Goal: Task Accomplishment & Management: Manage account settings

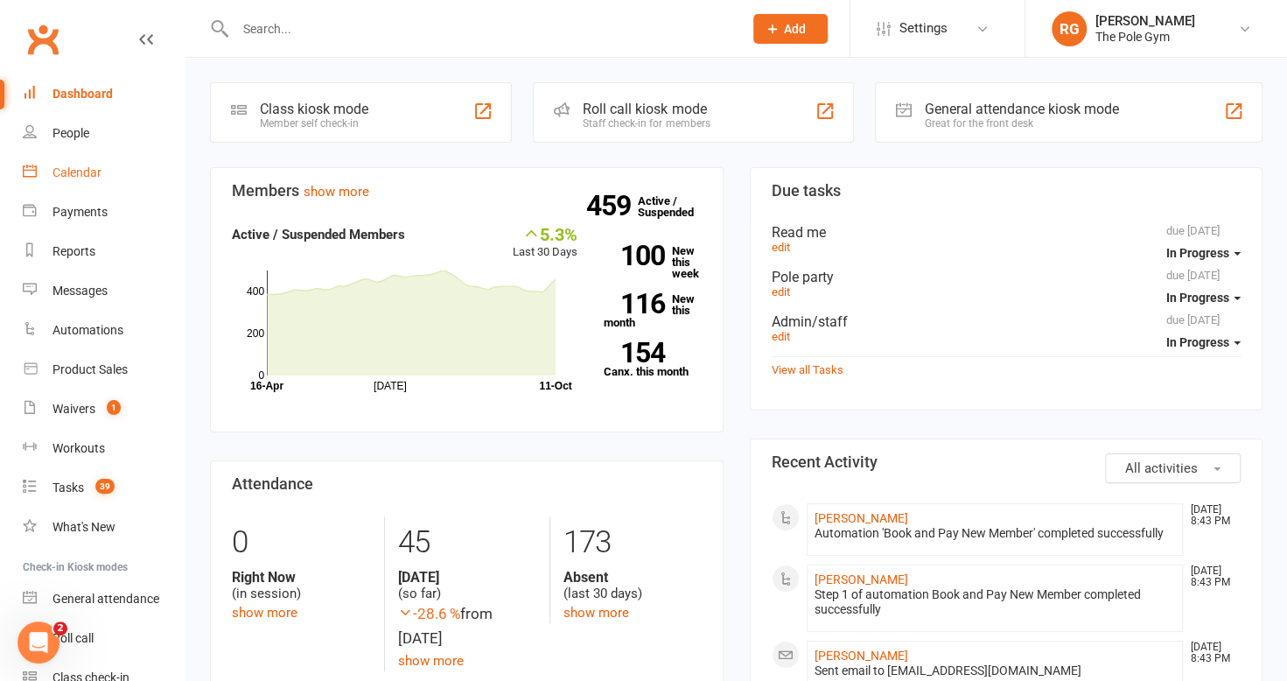
click at [94, 166] on div "Calendar" at bounding box center [76, 172] width 49 height 14
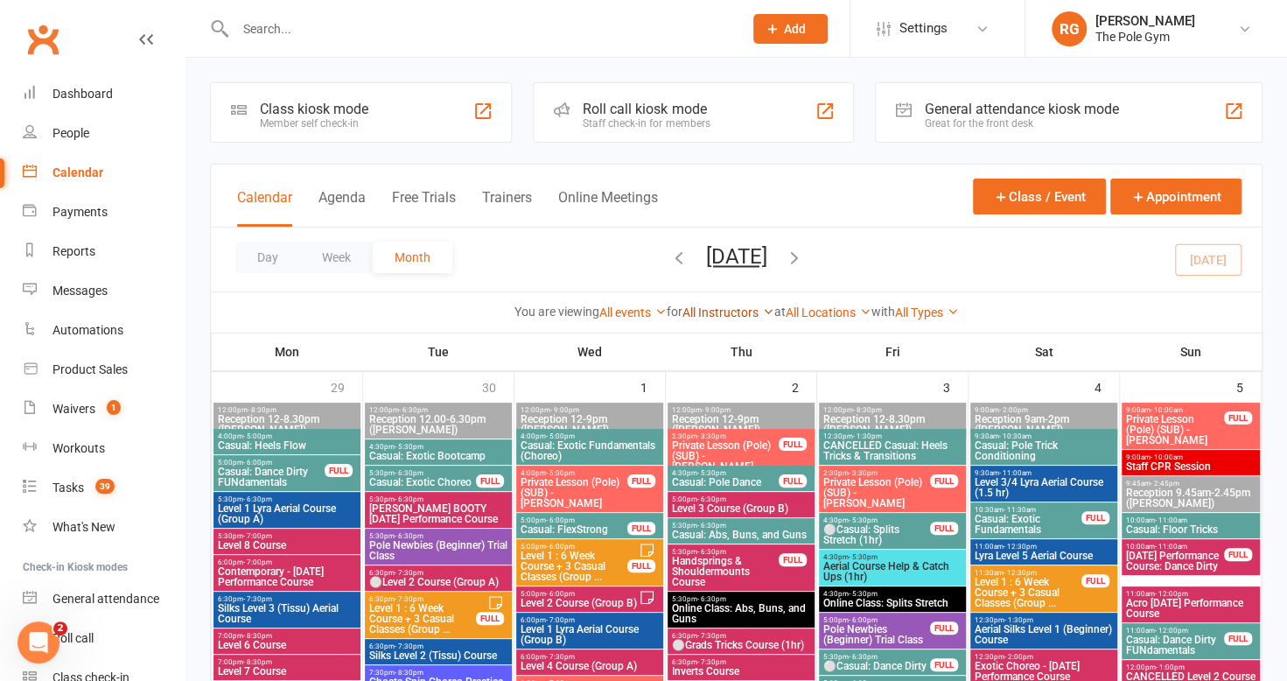
click at [731, 310] on link "All Instructors" at bounding box center [728, 312] width 92 height 14
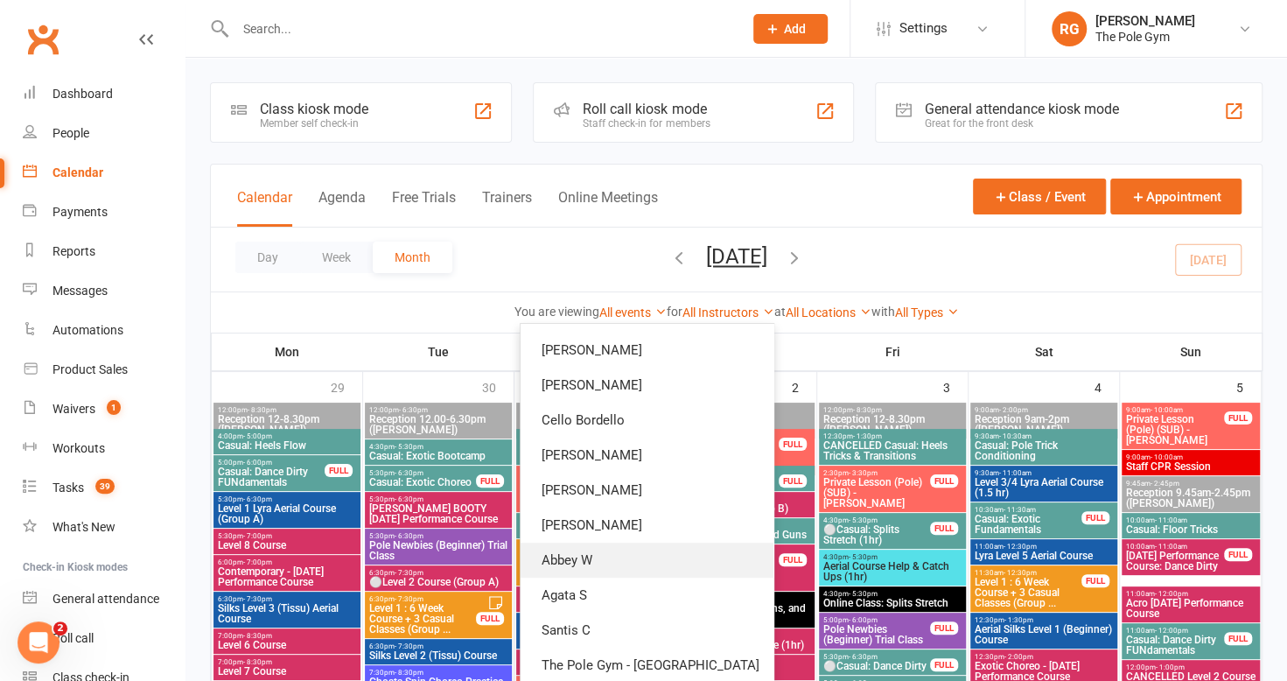
scroll to position [451, 0]
click at [626, 545] on link "Abbey W" at bounding box center [646, 558] width 253 height 35
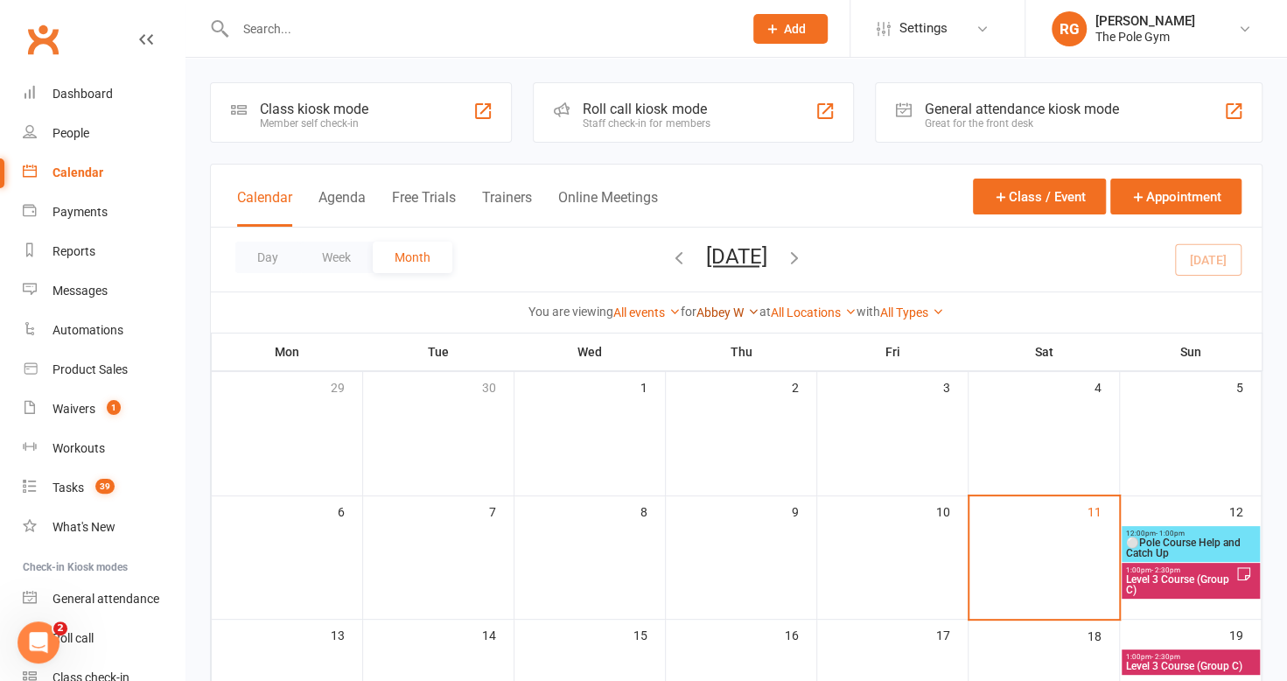
click at [699, 315] on link "Abbey W" at bounding box center [727, 312] width 63 height 14
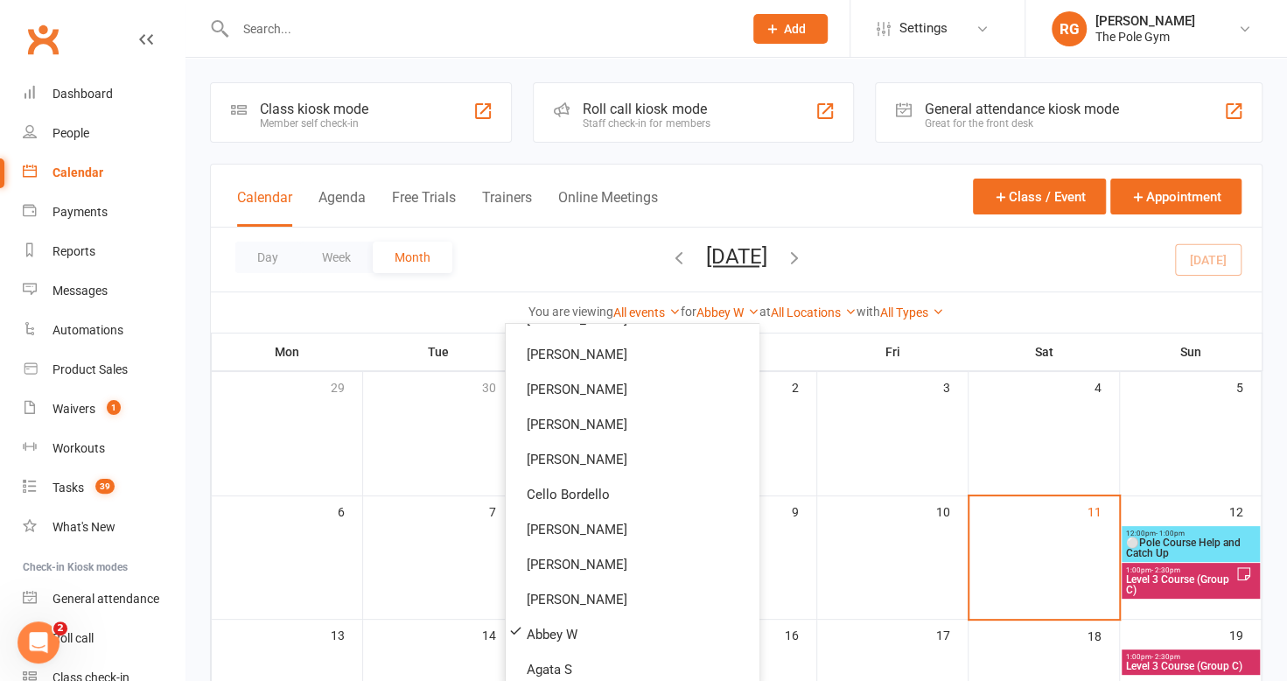
scroll to position [627, 0]
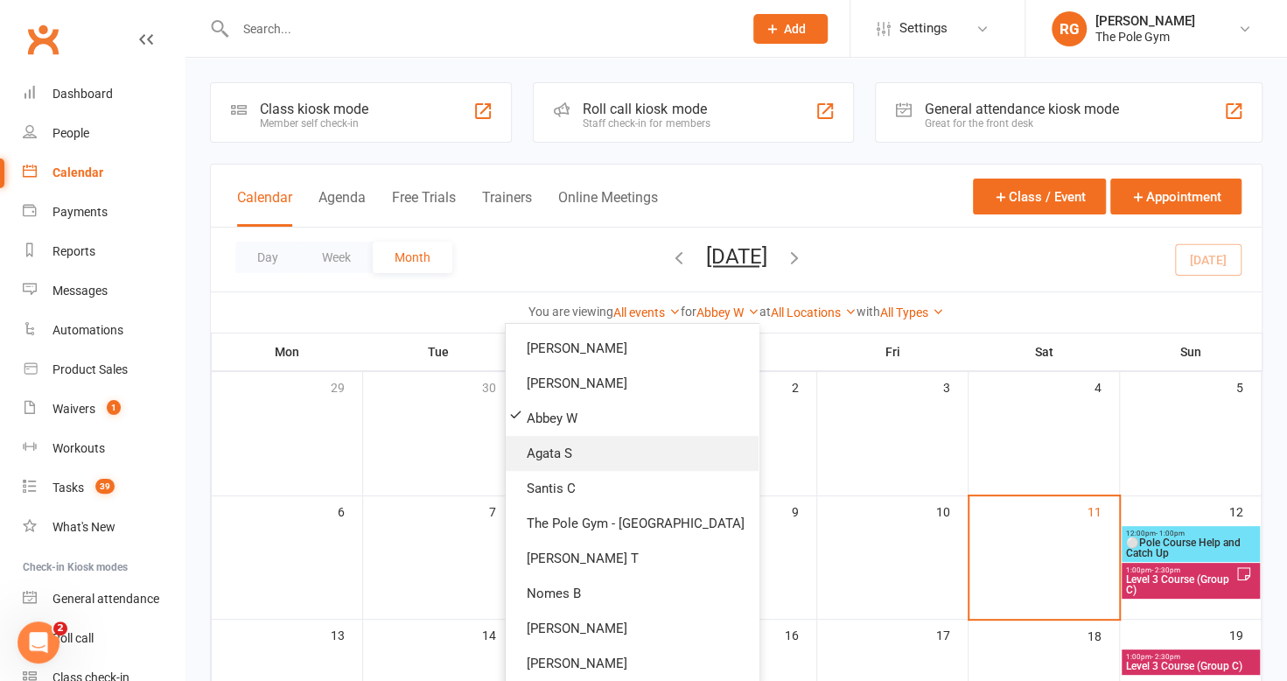
click at [641, 446] on link "Agata S" at bounding box center [632, 453] width 253 height 35
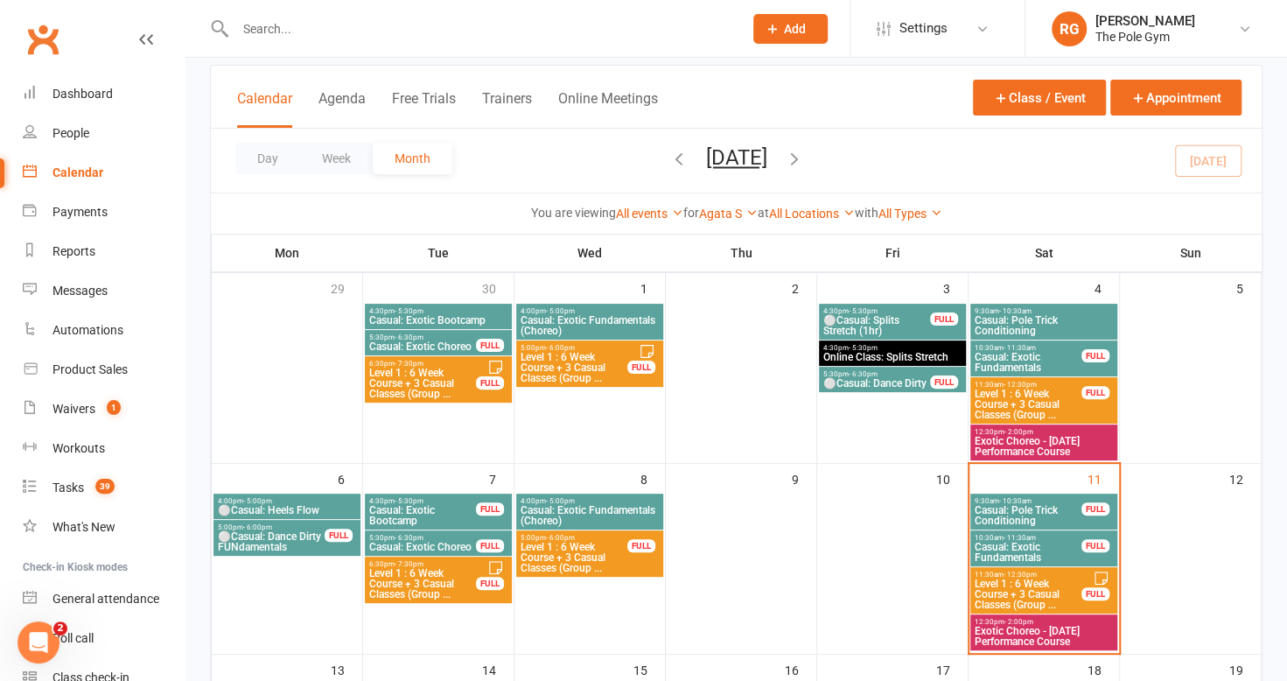
scroll to position [100, 0]
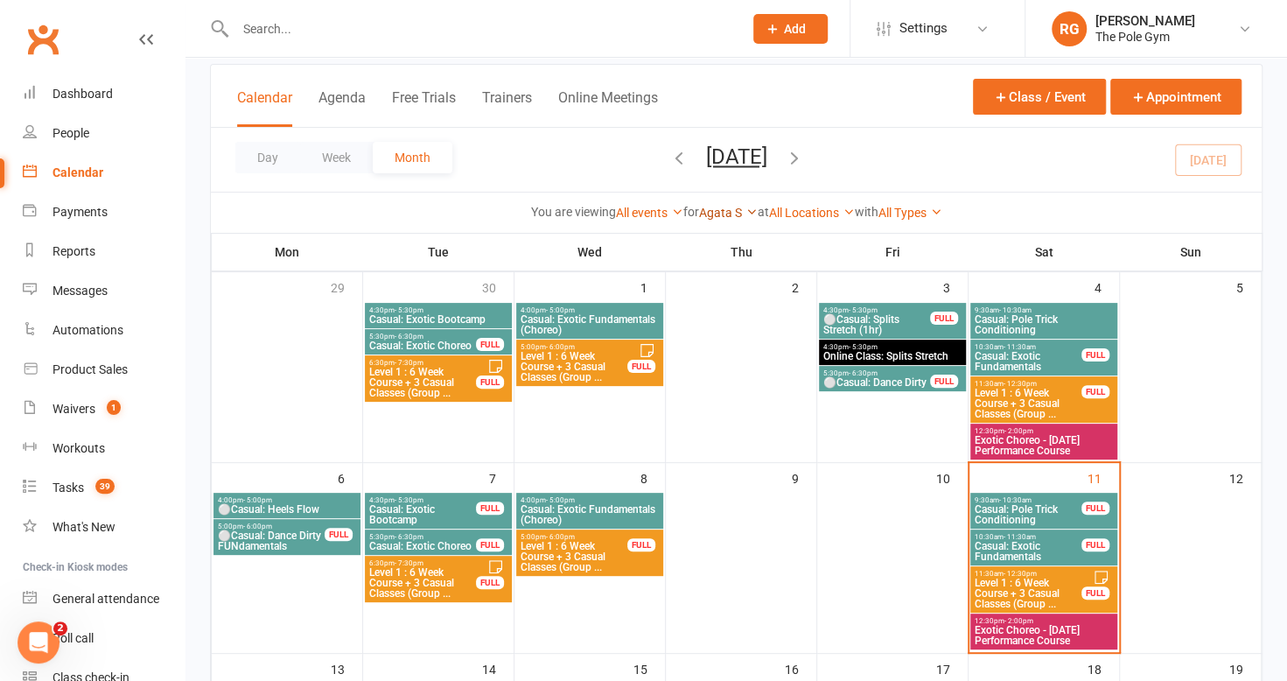
click at [718, 212] on link "Agata S" at bounding box center [728, 213] width 59 height 14
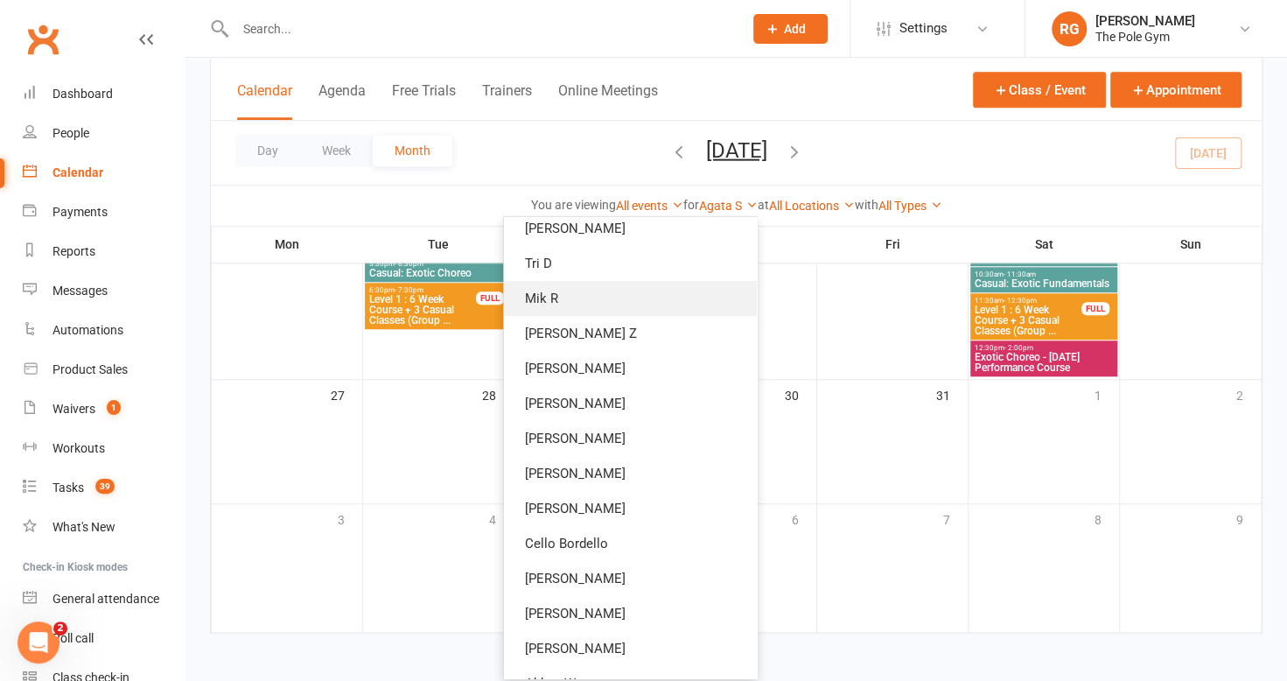
scroll to position [330, 0]
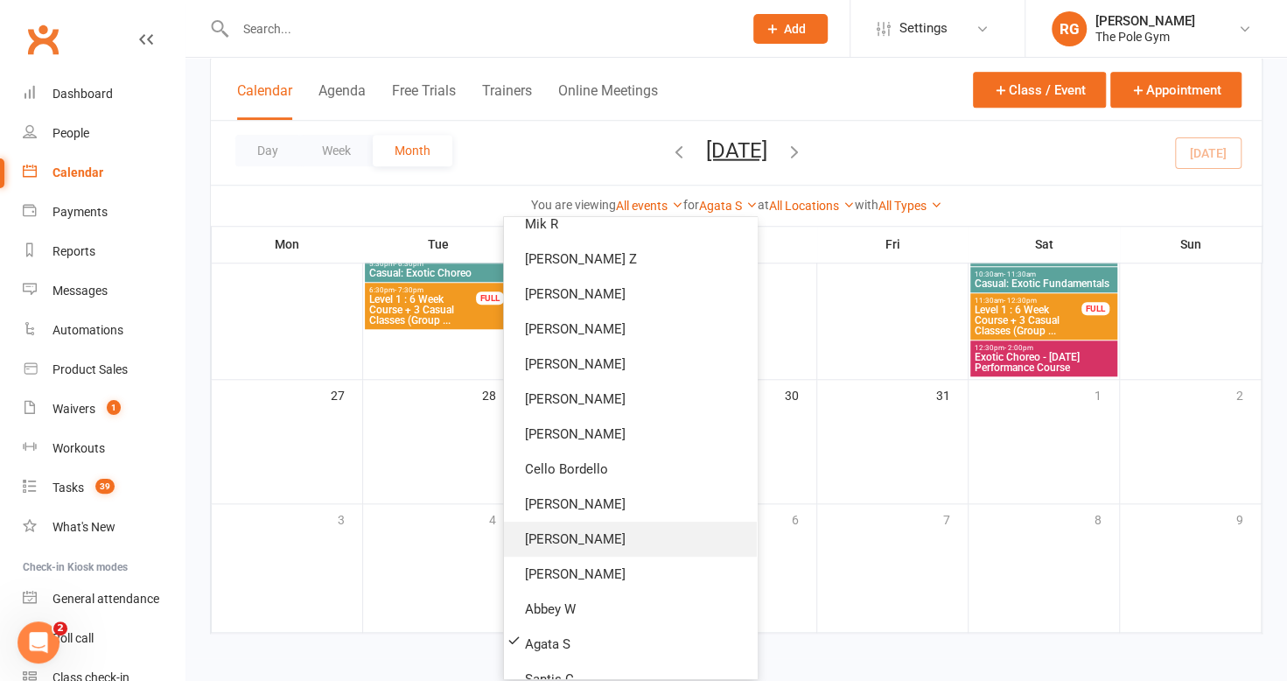
click at [633, 543] on link "[PERSON_NAME]" at bounding box center [630, 538] width 253 height 35
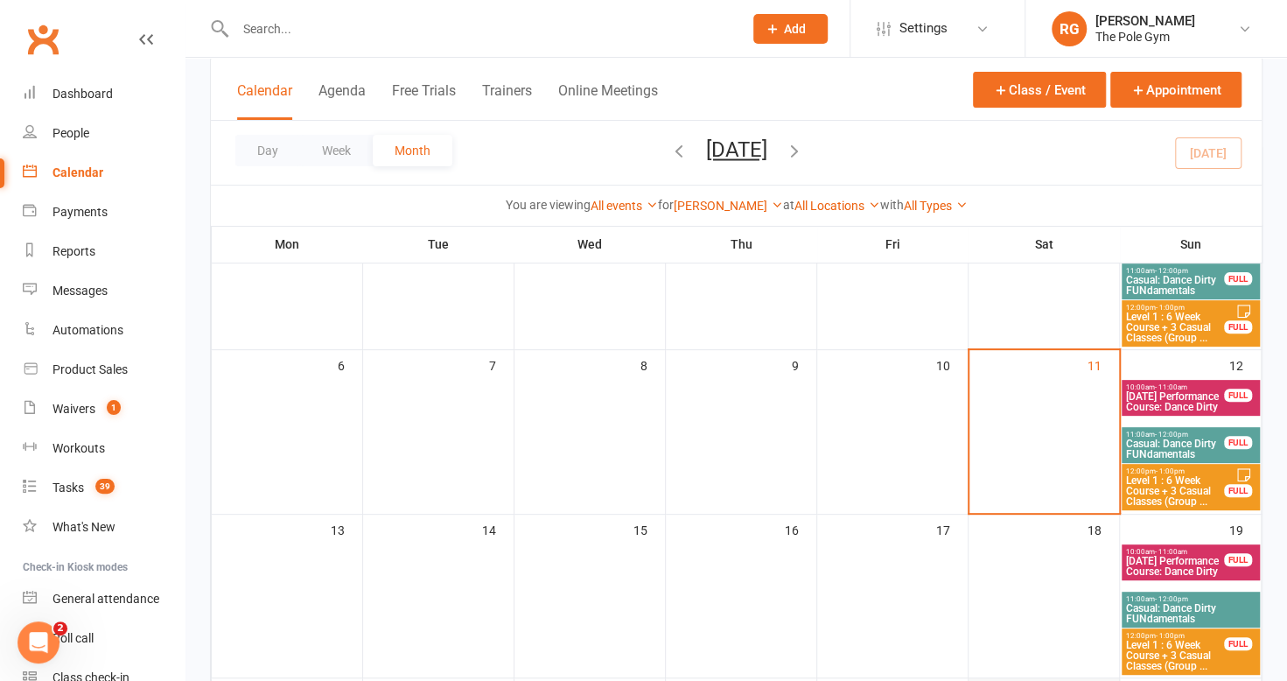
scroll to position [192, 0]
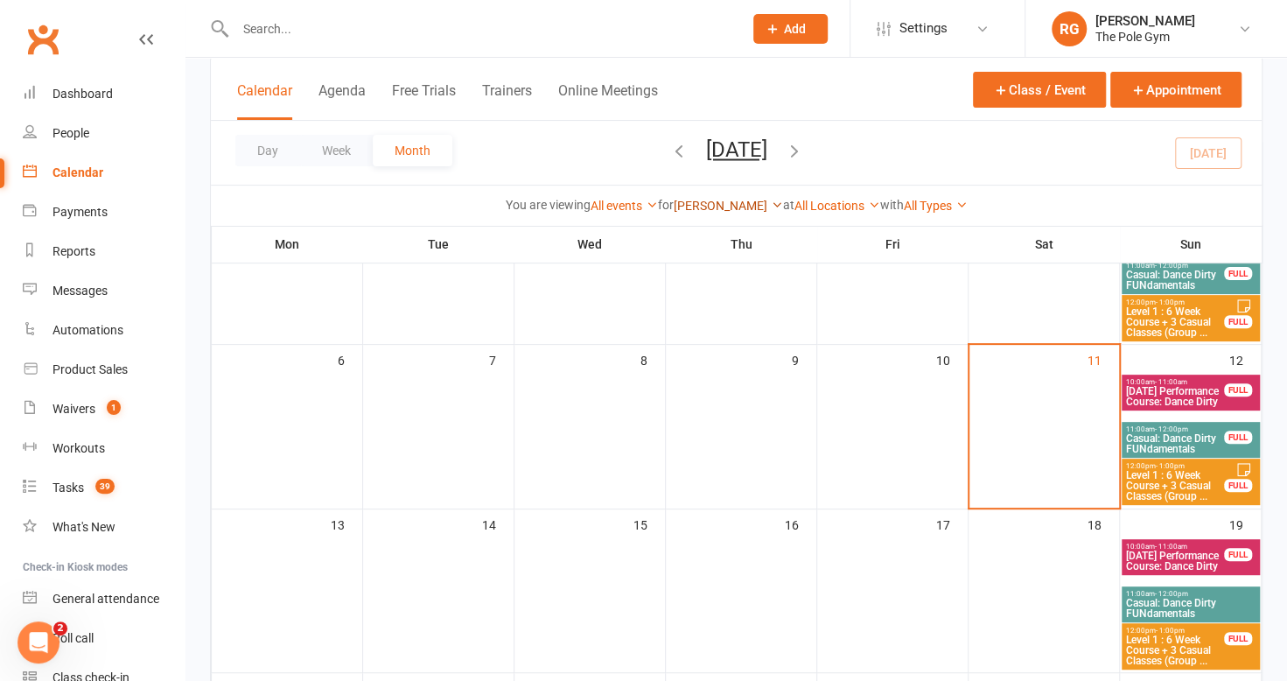
click at [725, 203] on link "[PERSON_NAME]" at bounding box center [728, 206] width 109 height 14
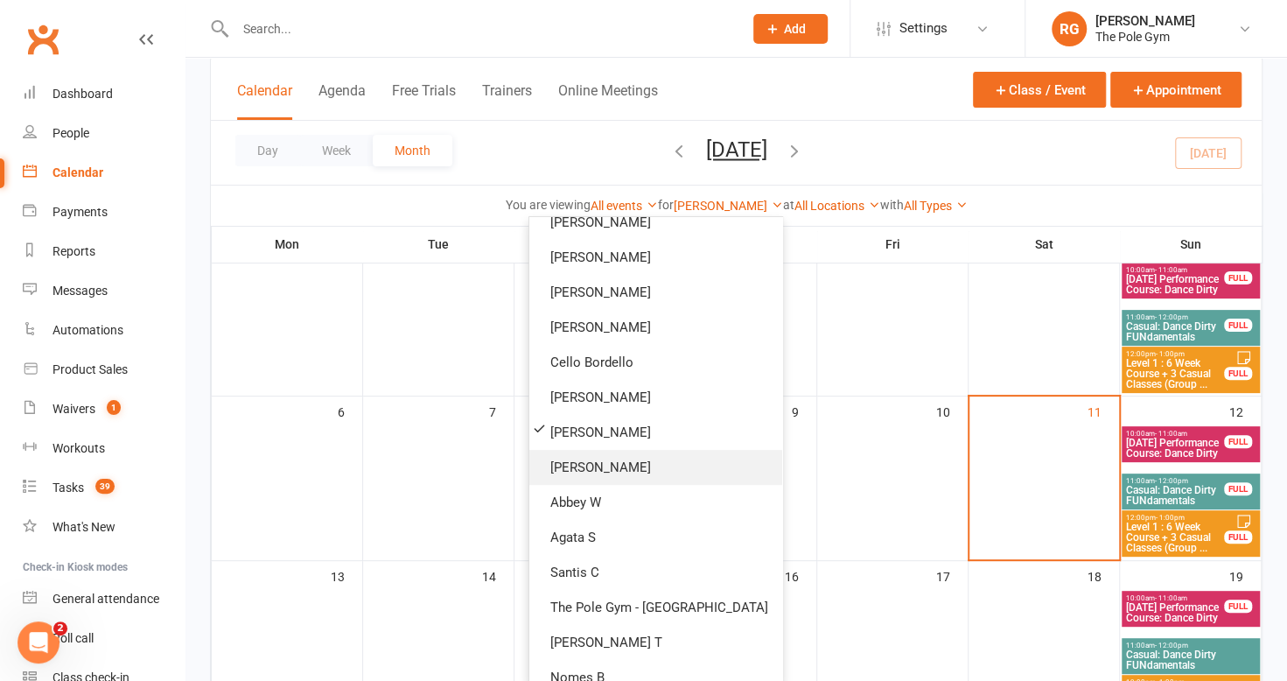
scroll to position [436, 0]
click at [590, 257] on link "[PERSON_NAME]" at bounding box center [655, 258] width 253 height 35
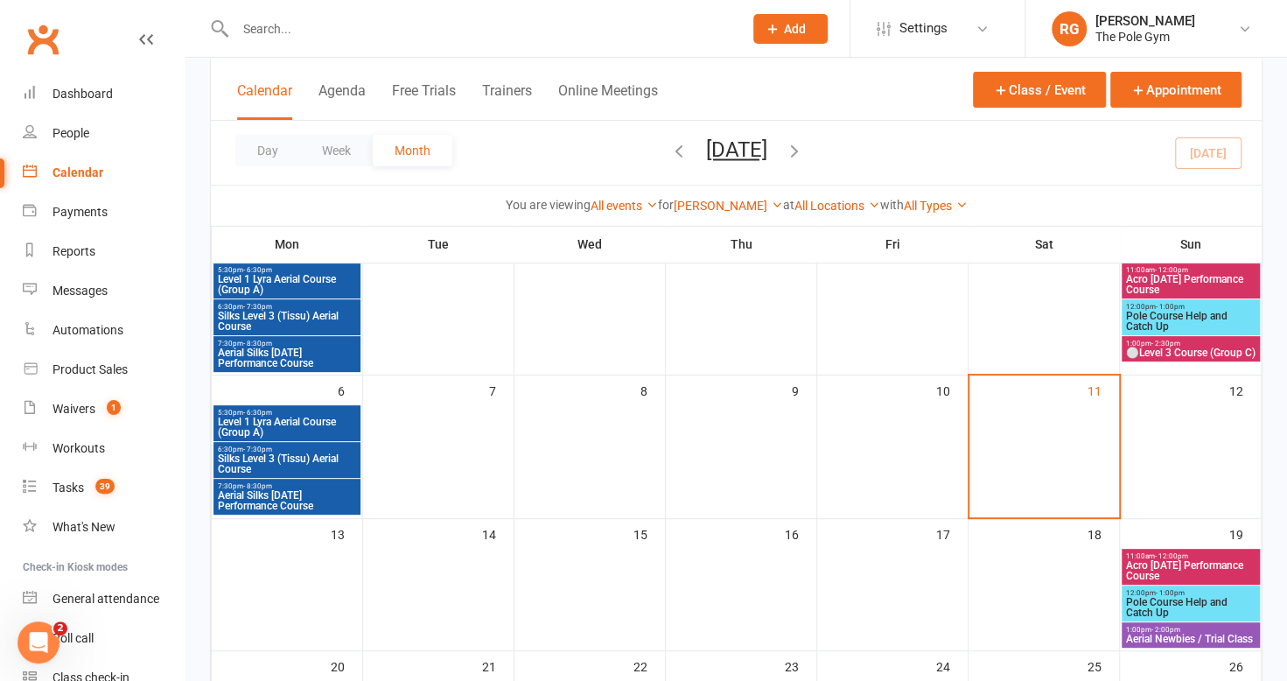
click at [732, 192] on div "You are viewing All events All events Empty events Full events Non-empty events…" at bounding box center [736, 205] width 1051 height 40
click at [724, 206] on link "[PERSON_NAME]" at bounding box center [728, 206] width 109 height 14
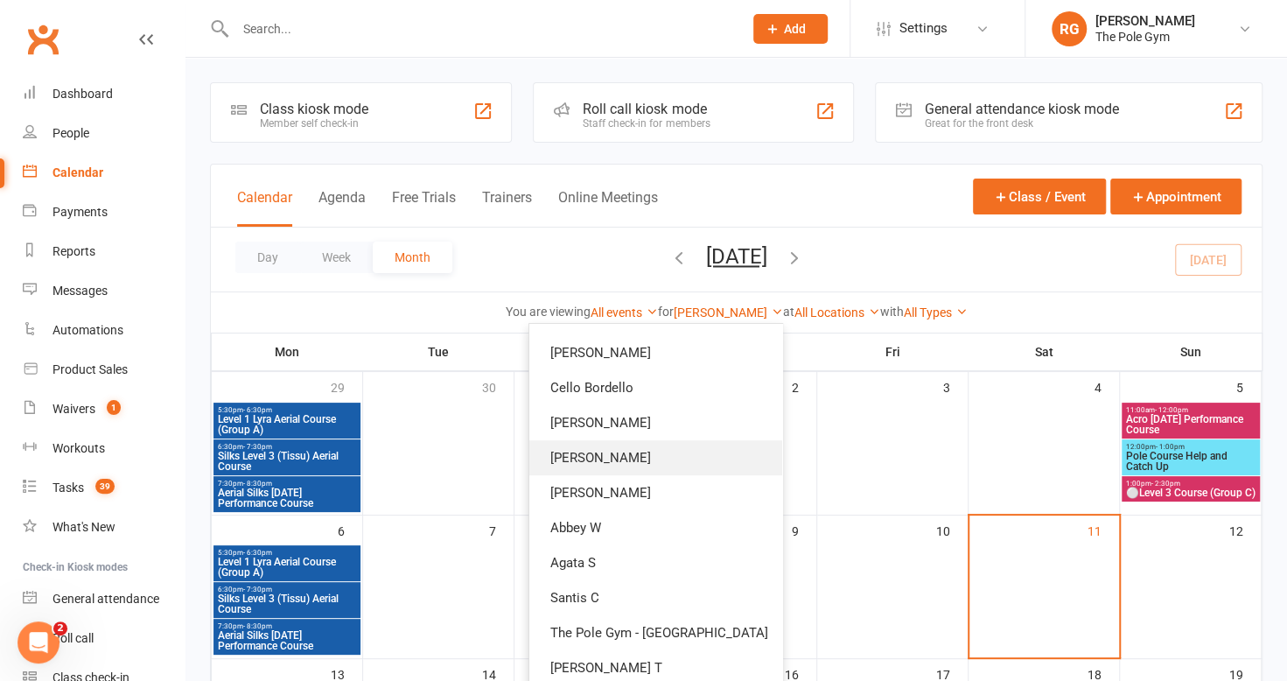
scroll to position [521, 0]
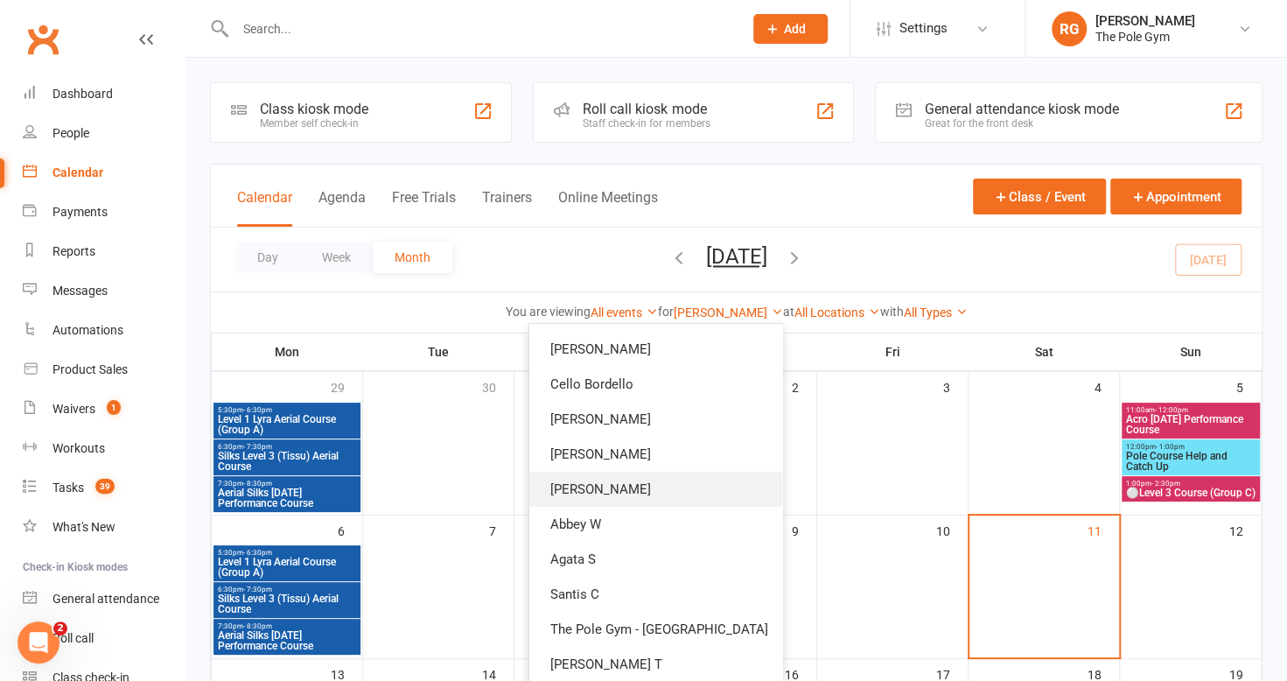
click at [612, 484] on link "[PERSON_NAME]" at bounding box center [655, 489] width 253 height 35
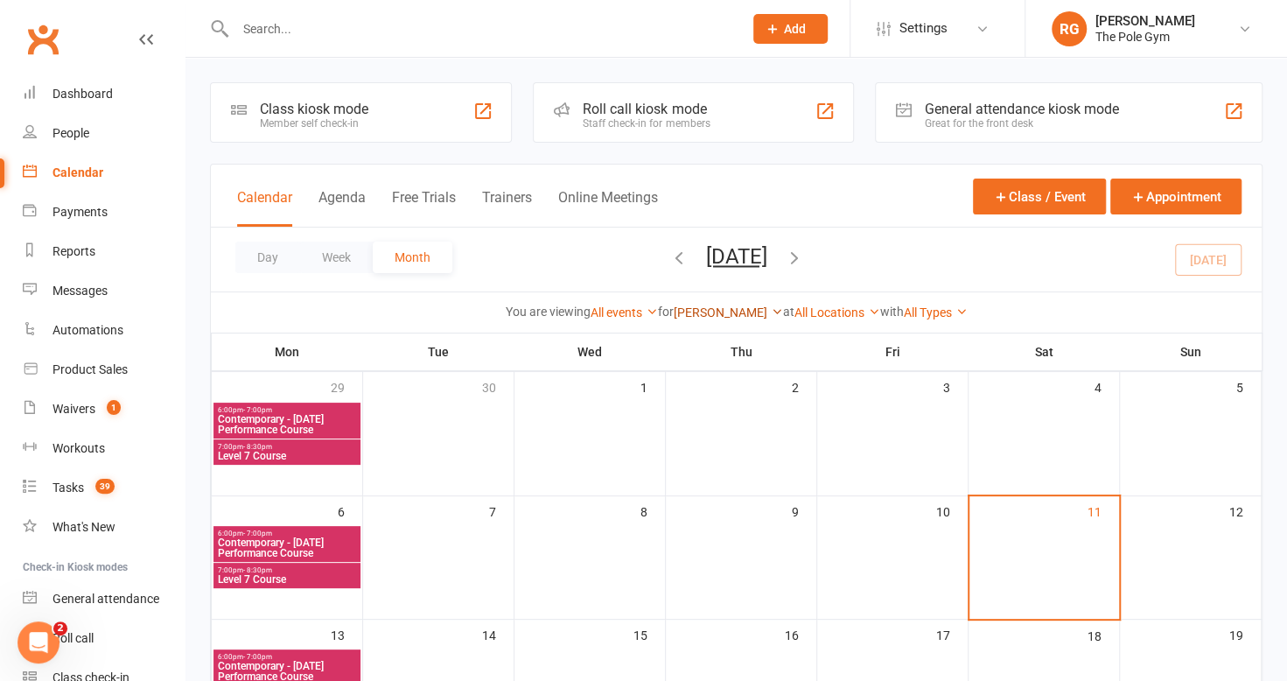
click at [702, 318] on link "[PERSON_NAME]" at bounding box center [728, 312] width 109 height 14
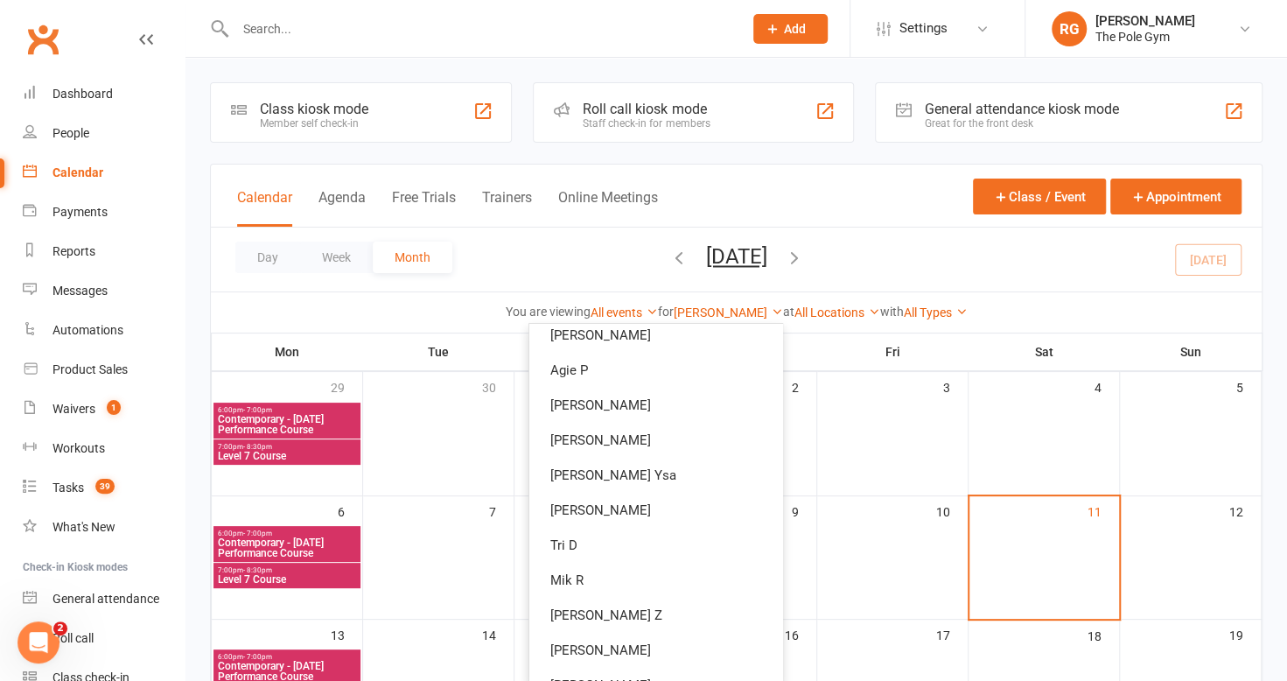
scroll to position [191, 0]
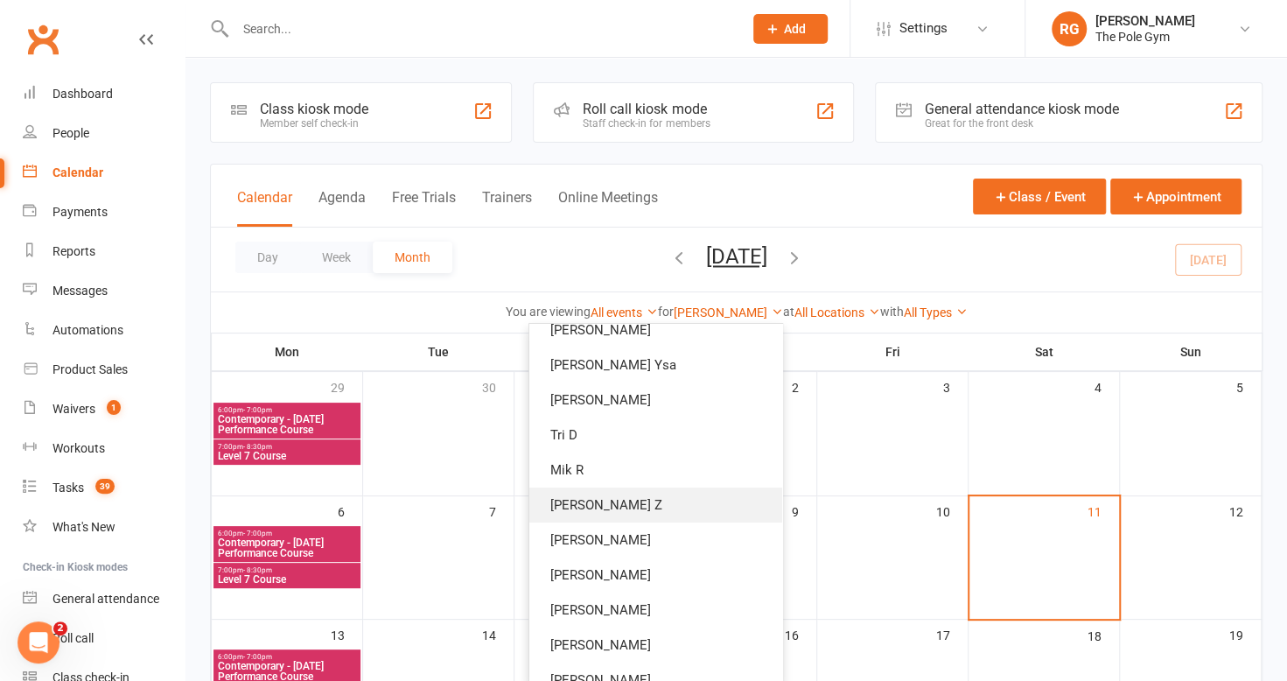
click at [595, 516] on link "[PERSON_NAME] Z" at bounding box center [655, 504] width 253 height 35
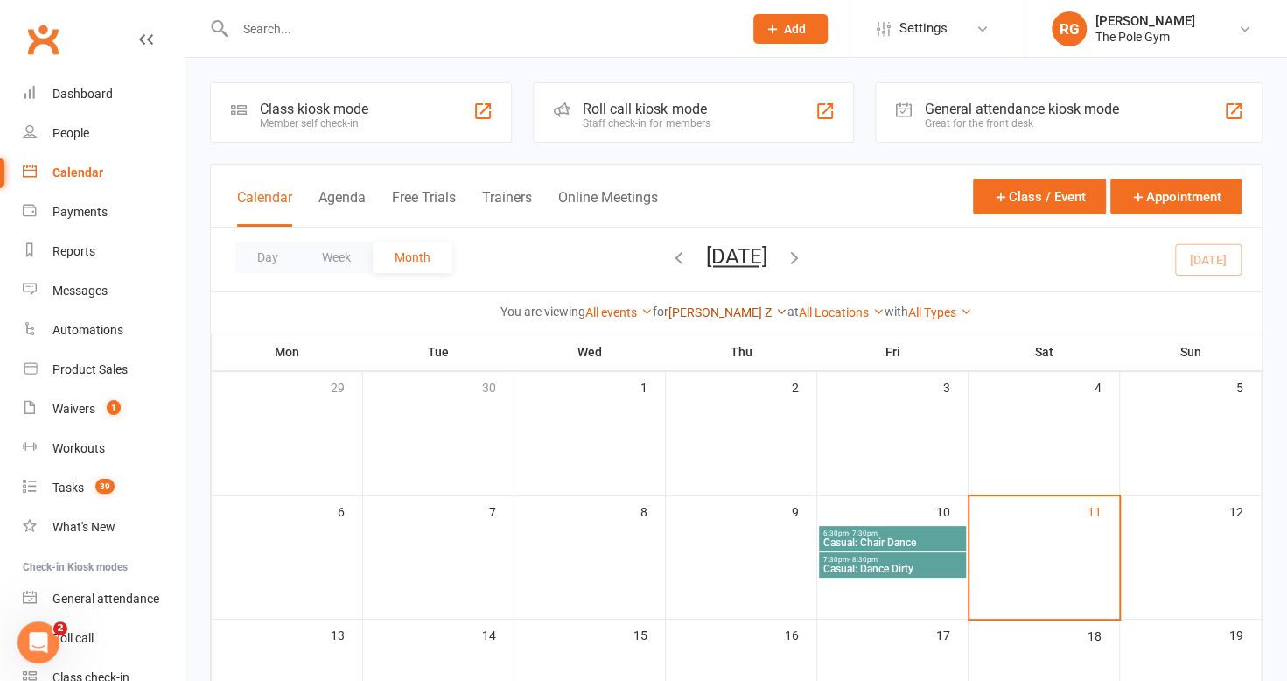
click at [747, 318] on link "[PERSON_NAME] Z" at bounding box center [727, 312] width 119 height 14
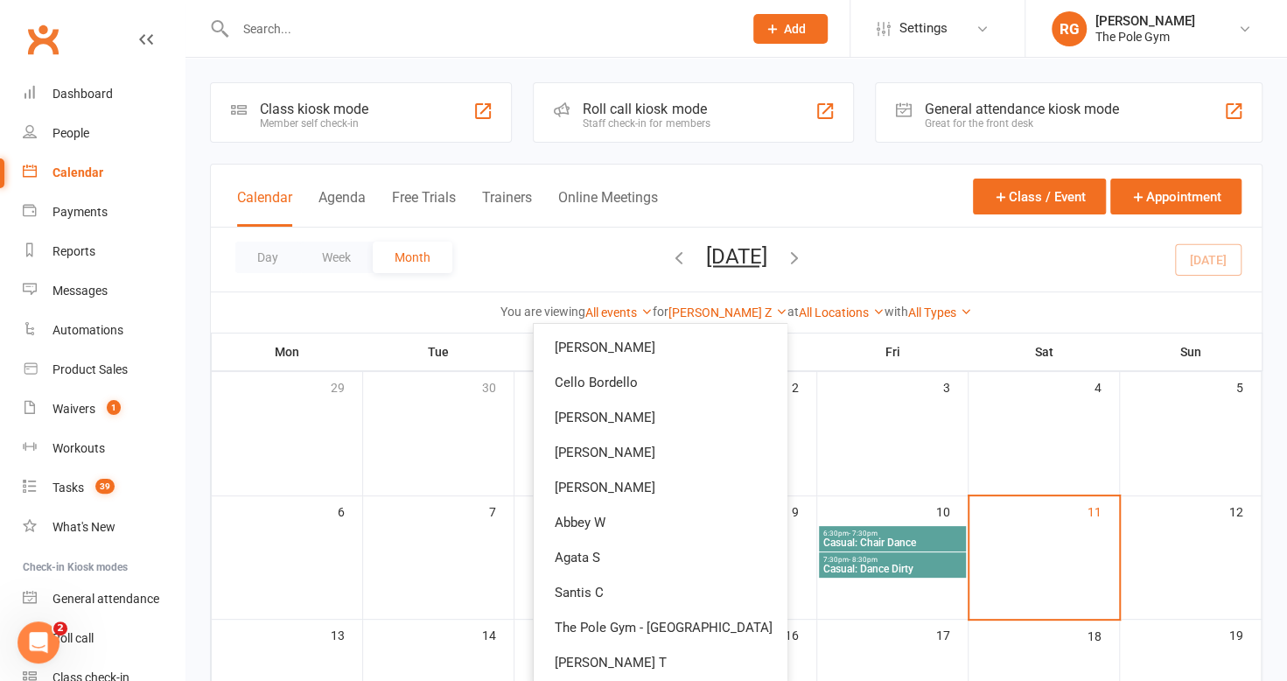
scroll to position [627, 0]
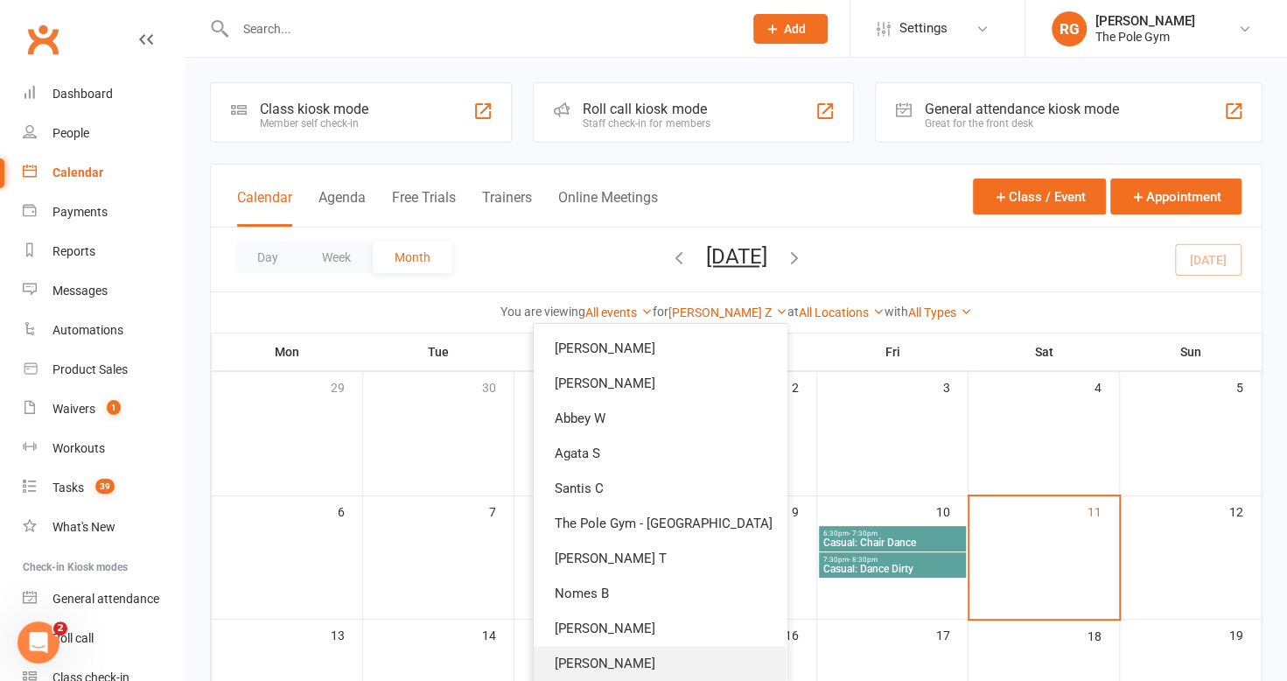
click at [641, 649] on link "[PERSON_NAME]" at bounding box center [660, 663] width 253 height 35
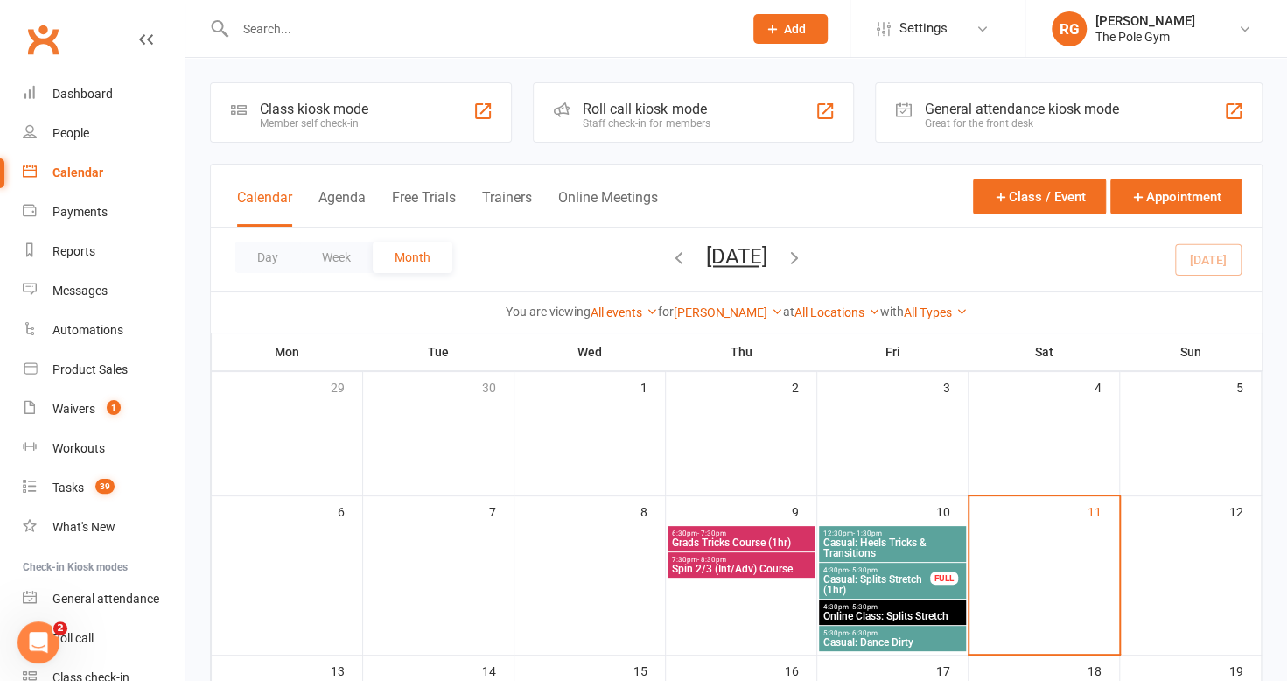
scroll to position [17, 0]
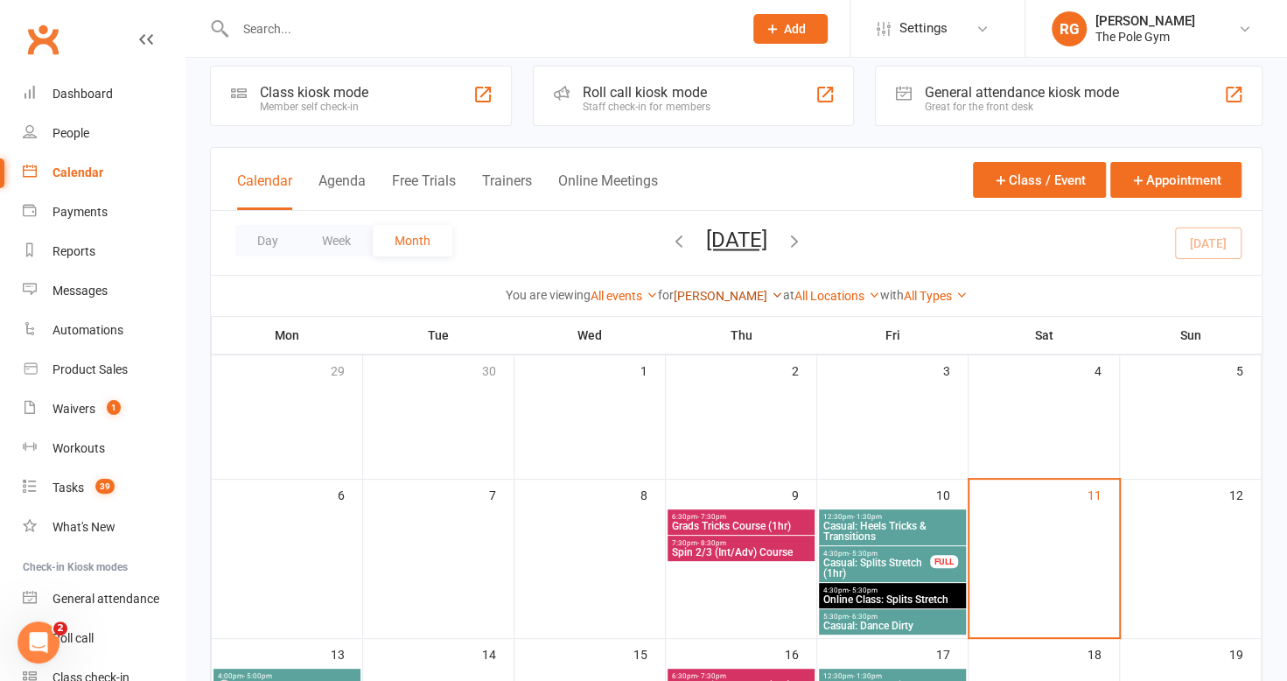
click at [721, 289] on link "[PERSON_NAME]" at bounding box center [728, 296] width 109 height 14
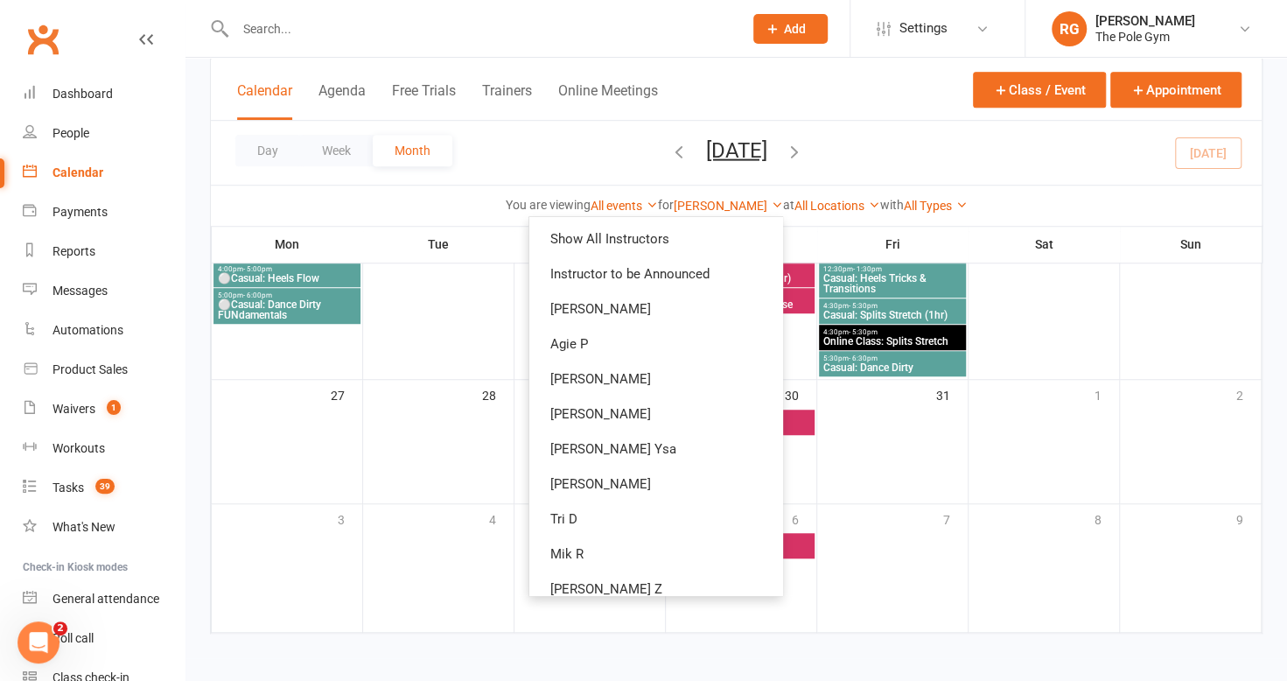
scroll to position [97, 0]
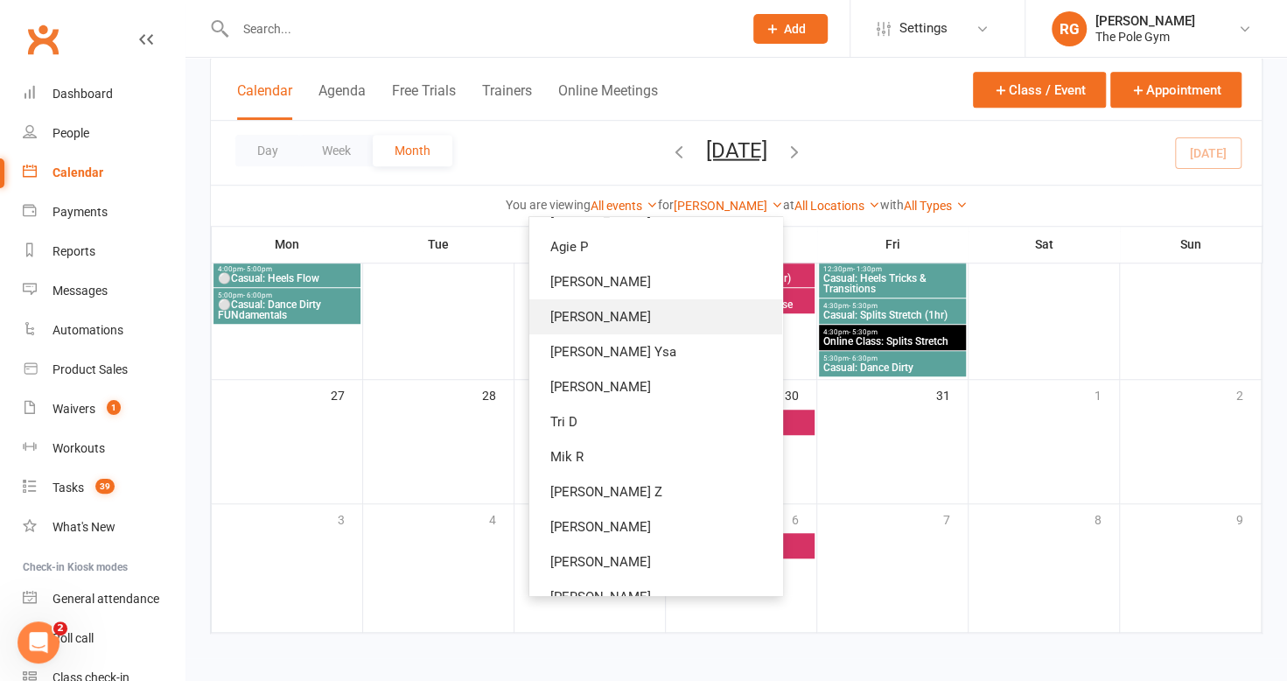
click at [625, 318] on link "[PERSON_NAME]" at bounding box center [655, 316] width 253 height 35
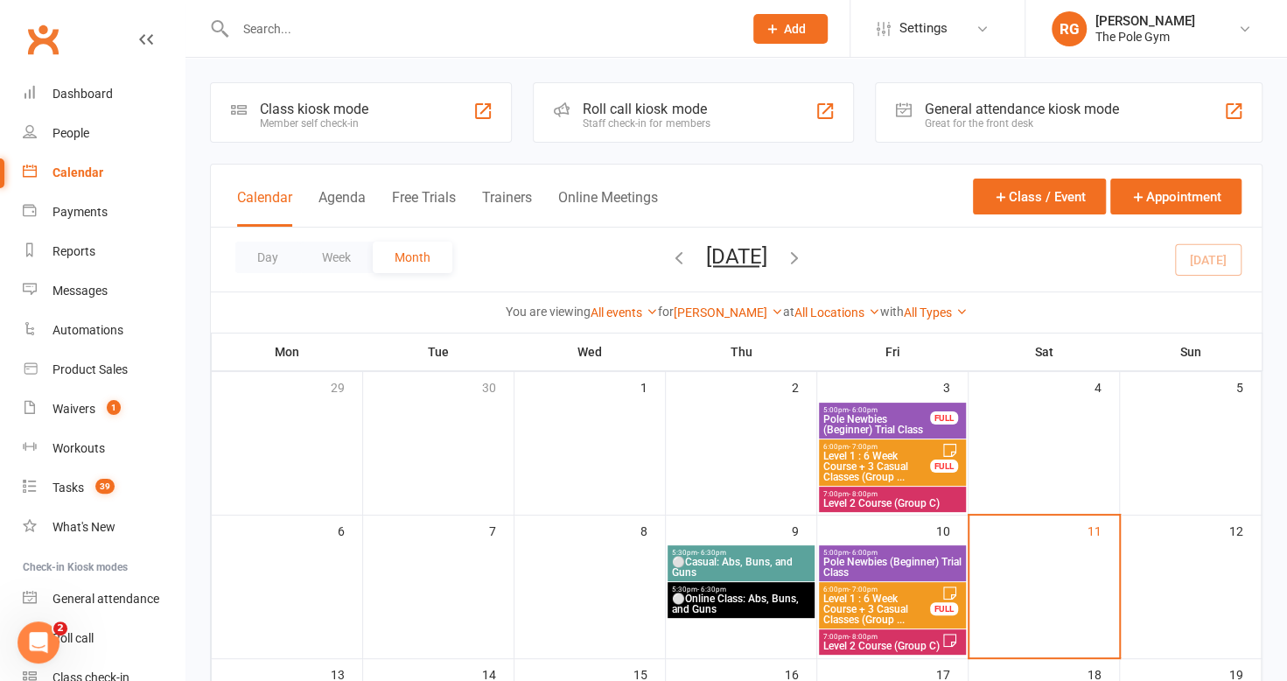
scroll to position [128, 0]
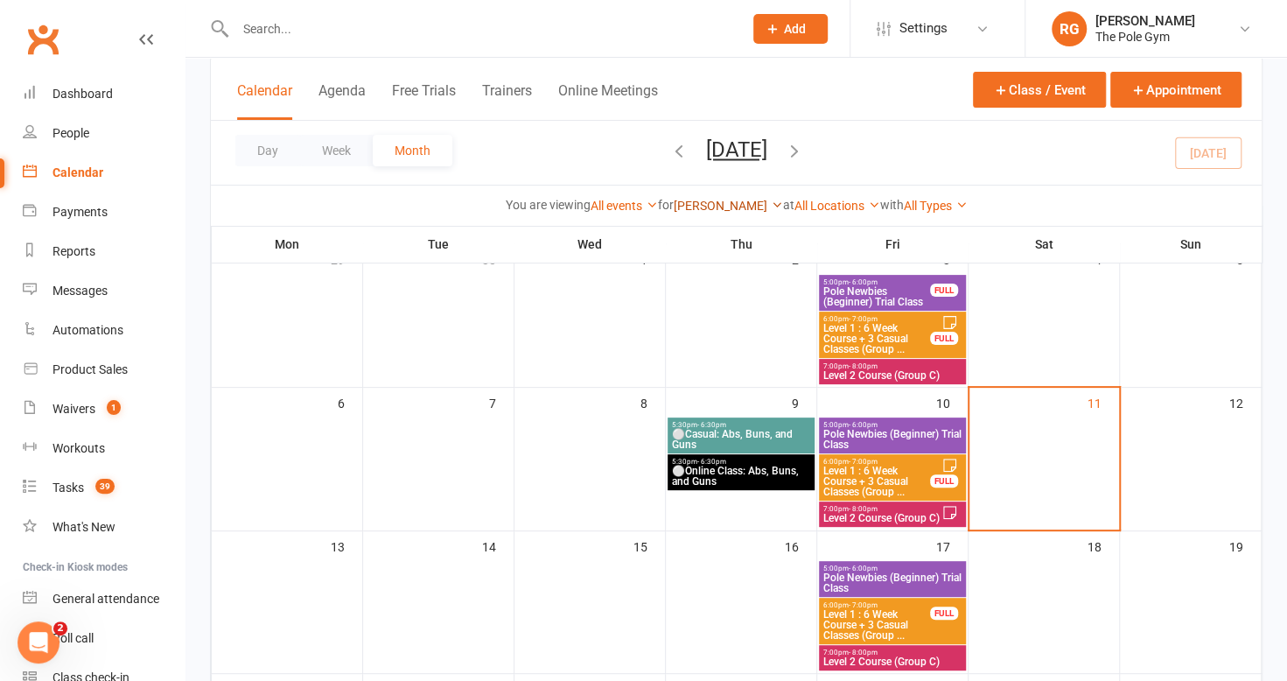
click at [724, 203] on link "[PERSON_NAME]" at bounding box center [728, 206] width 109 height 14
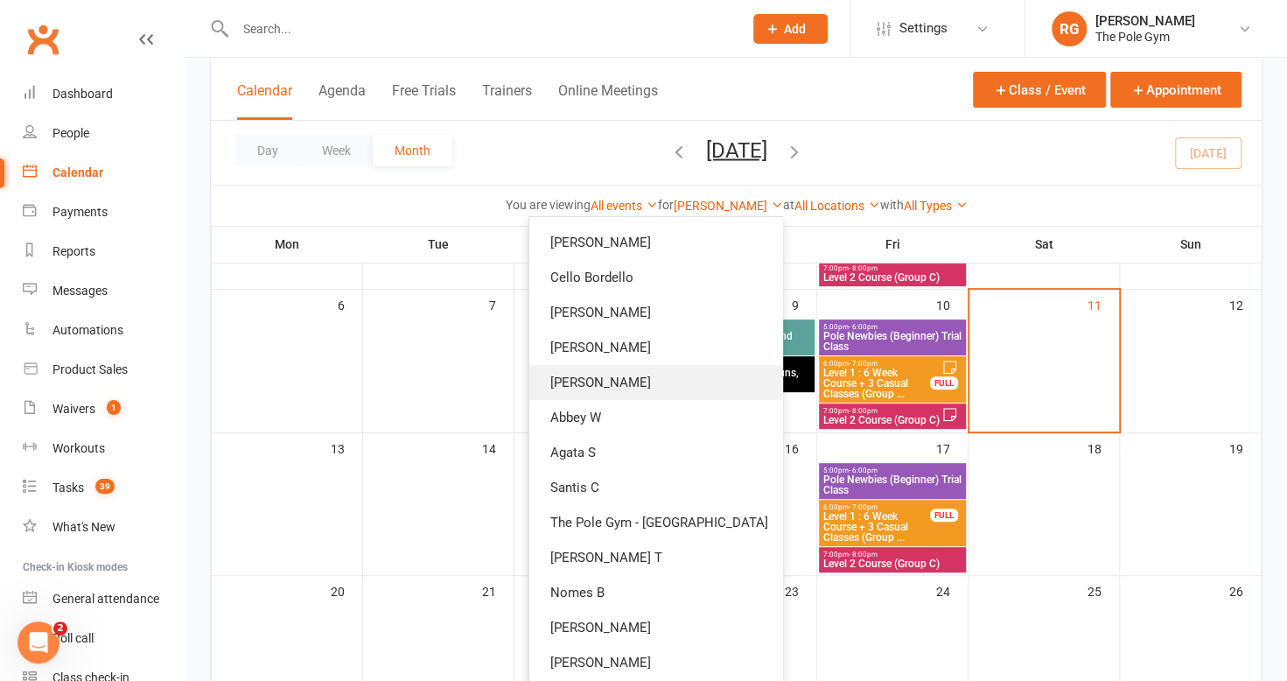
scroll to position [232, 0]
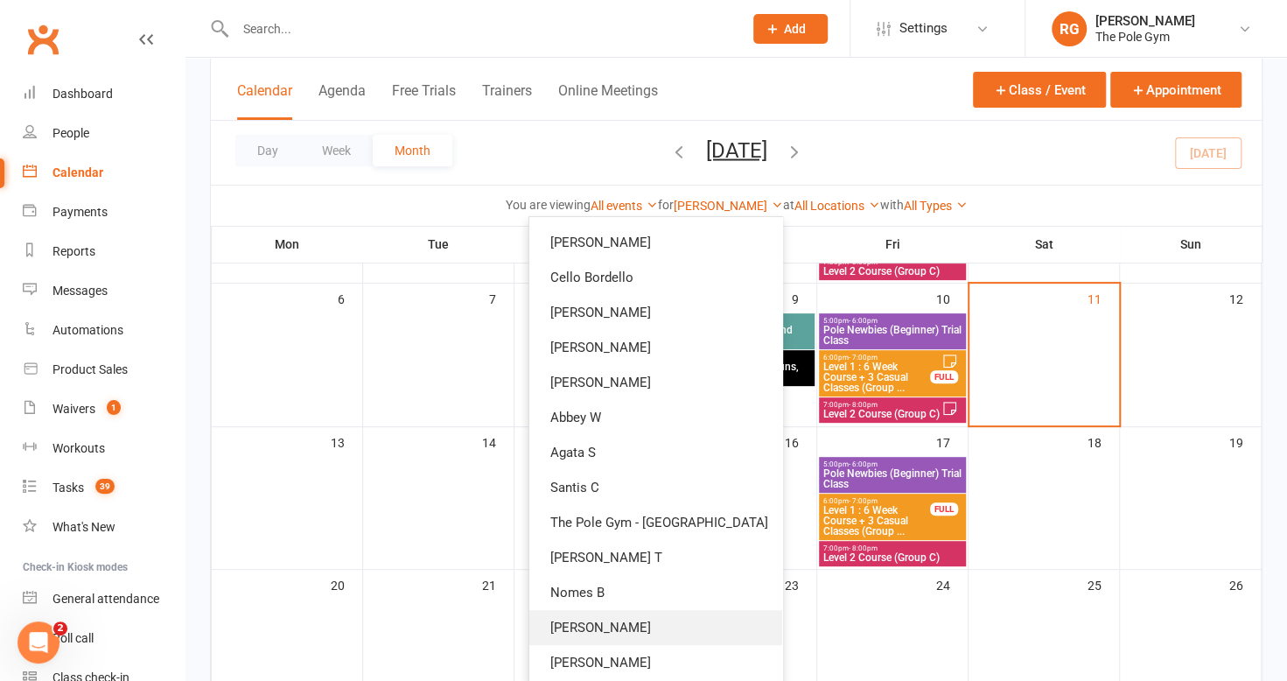
click at [613, 622] on link "[PERSON_NAME]" at bounding box center [655, 627] width 253 height 35
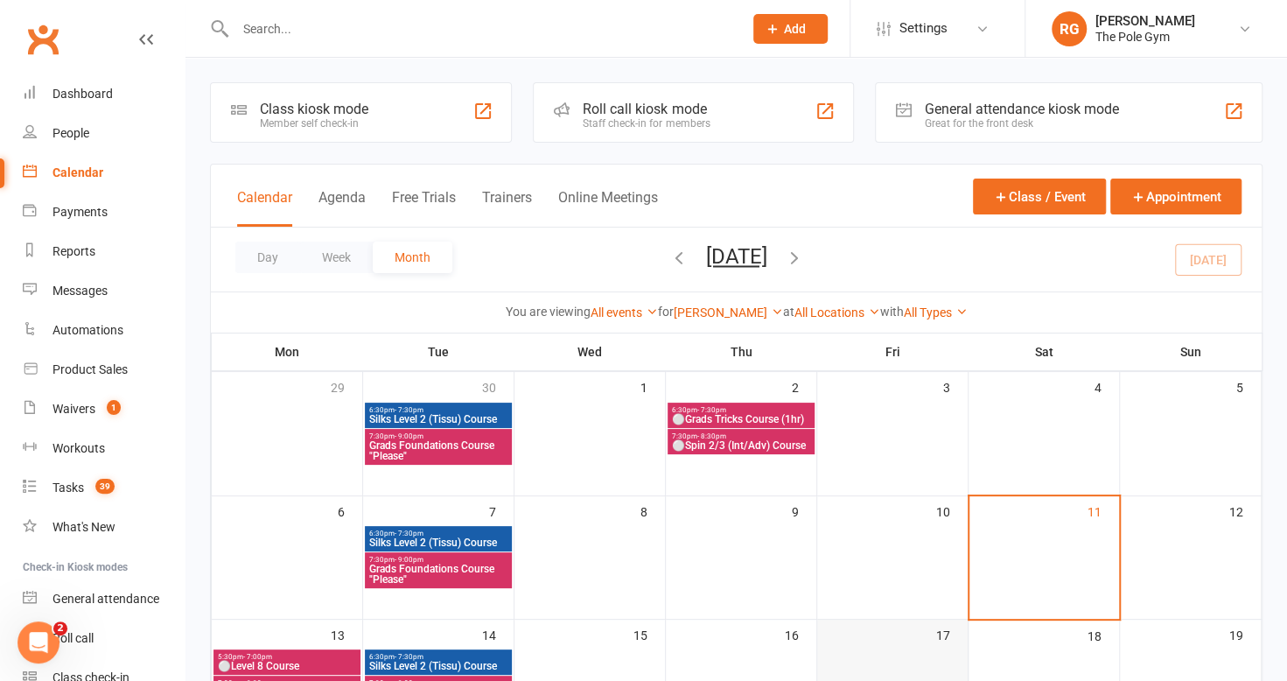
scroll to position [126, 0]
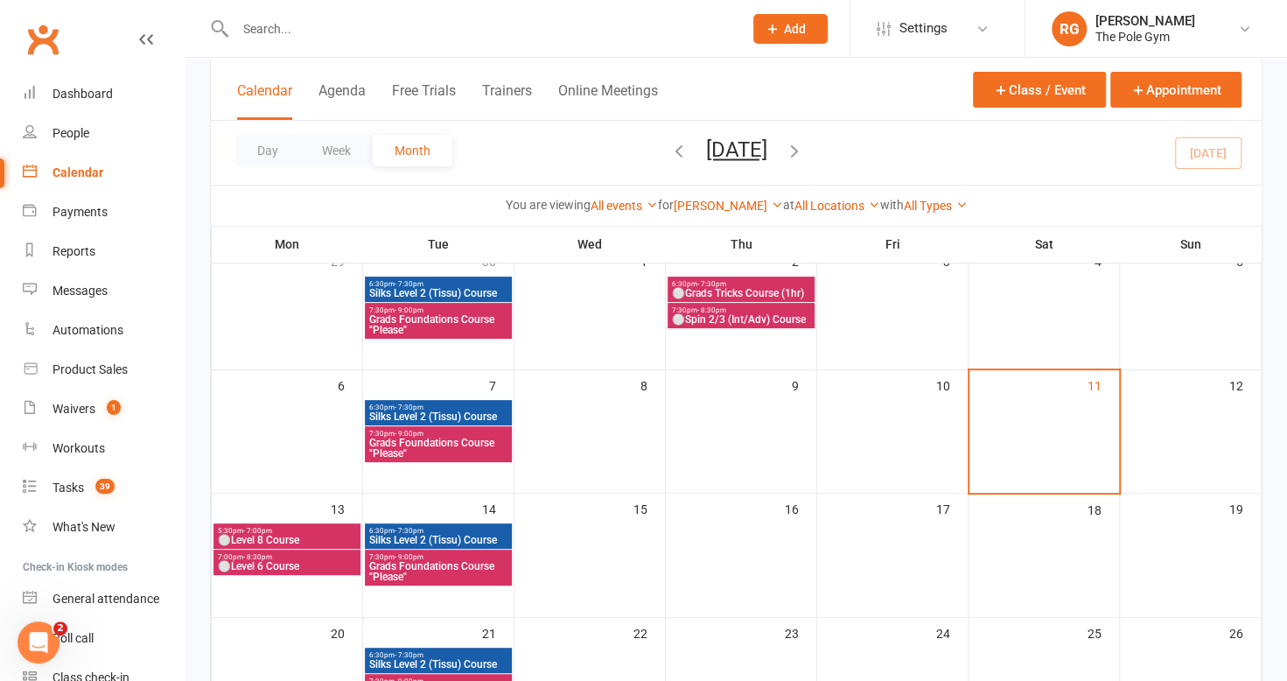
click at [744, 212] on div "[PERSON_NAME] Show All Instructors Instructor to be Announced [PERSON_NAME] P […" at bounding box center [728, 205] width 109 height 19
click at [731, 213] on div "[PERSON_NAME] Show All Instructors Instructor to be Announced [PERSON_NAME] P […" at bounding box center [728, 205] width 109 height 19
click at [726, 201] on link "[PERSON_NAME]" at bounding box center [728, 206] width 109 height 14
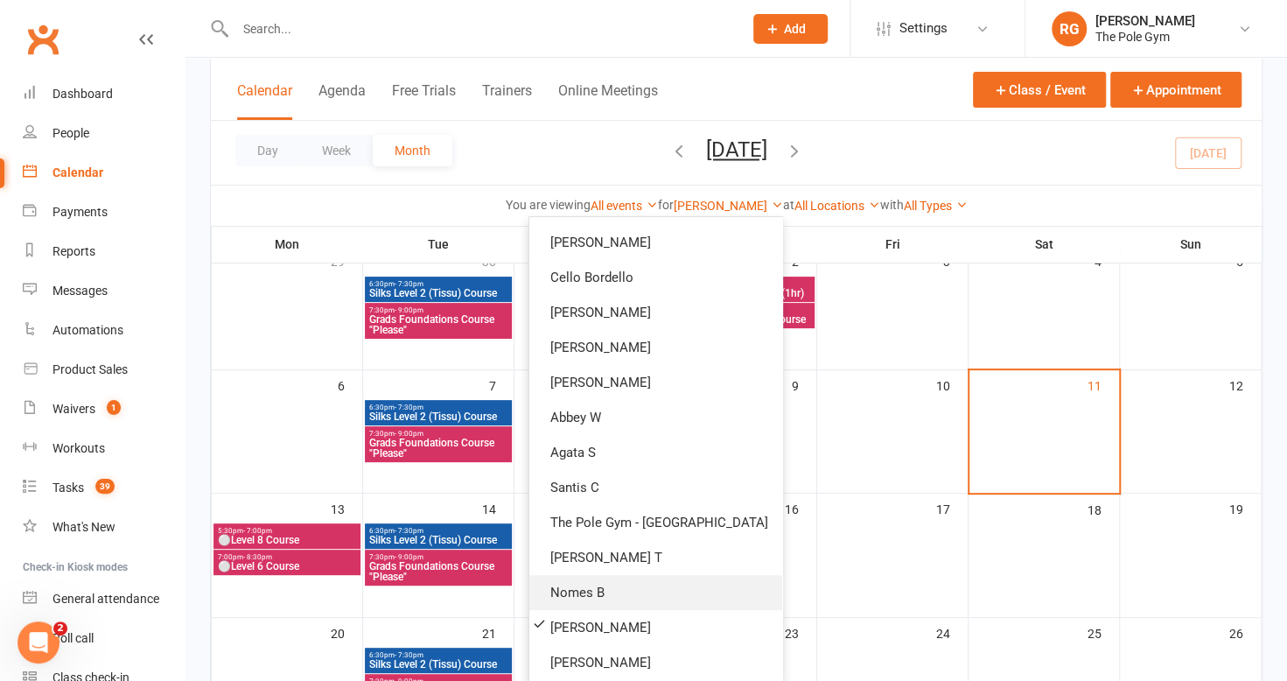
click at [625, 591] on link "Nomes B" at bounding box center [655, 592] width 253 height 35
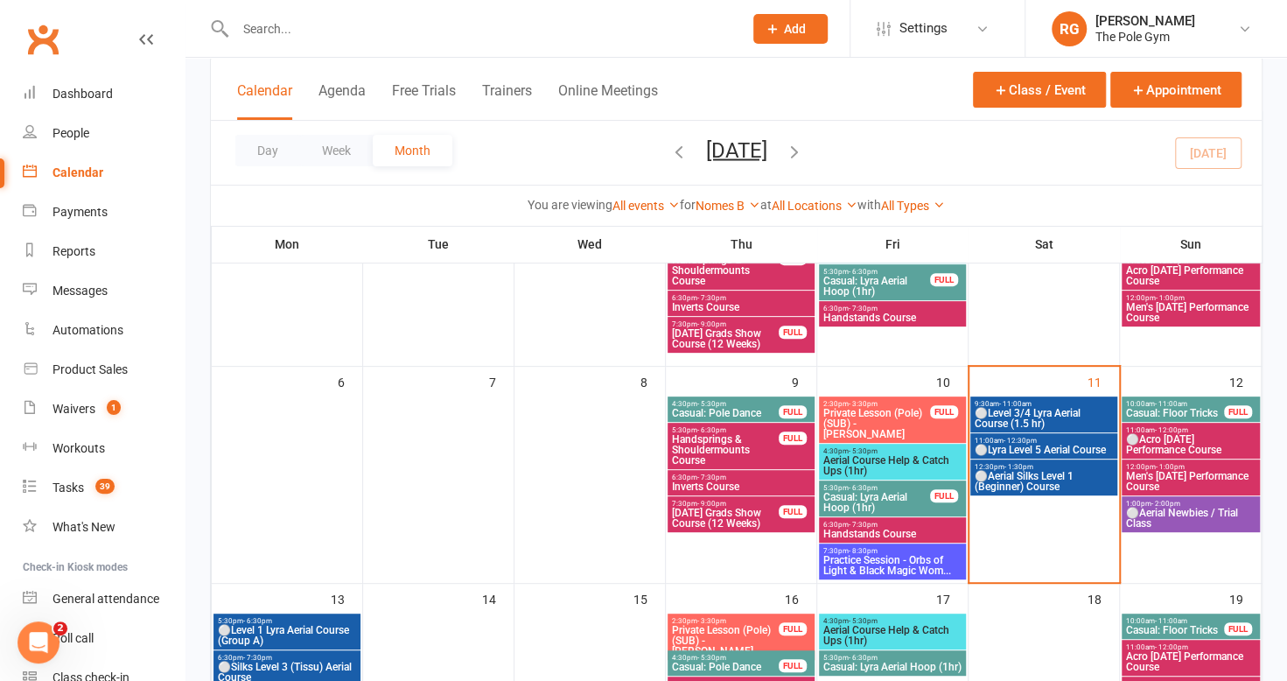
scroll to position [224, 0]
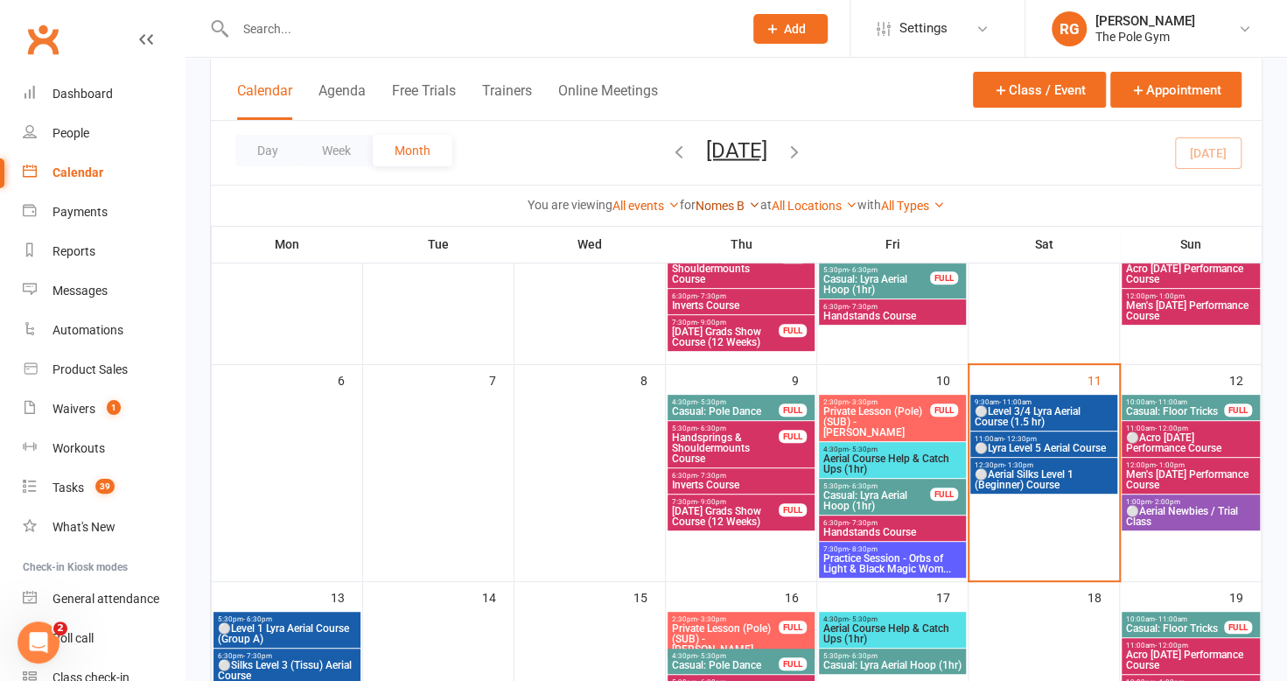
click at [728, 201] on link "Nomes B" at bounding box center [727, 206] width 65 height 14
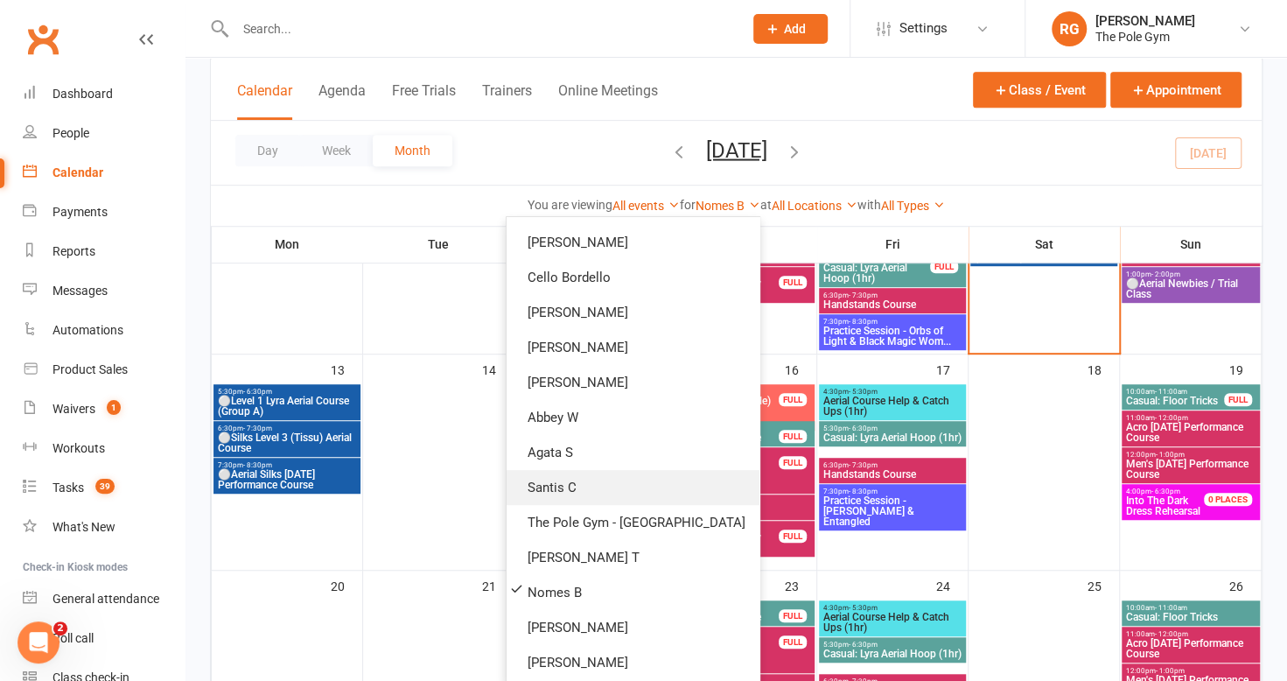
scroll to position [0, 0]
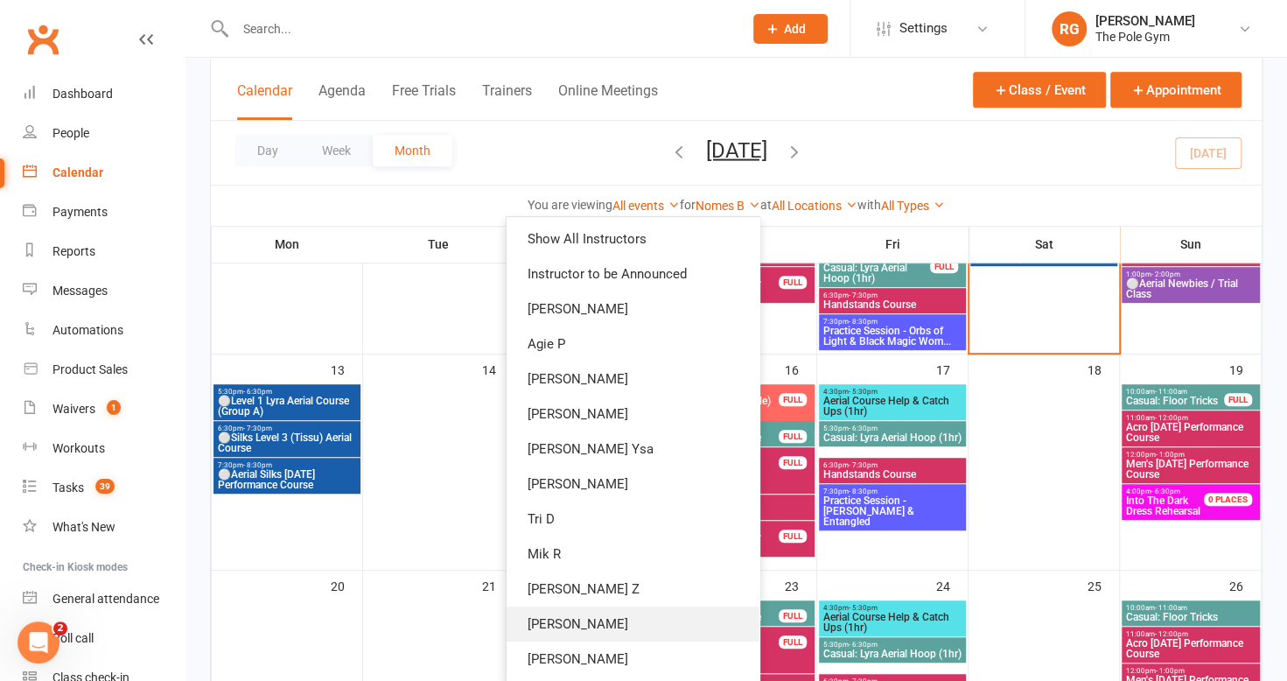
click at [614, 621] on link "[PERSON_NAME]" at bounding box center [633, 623] width 253 height 35
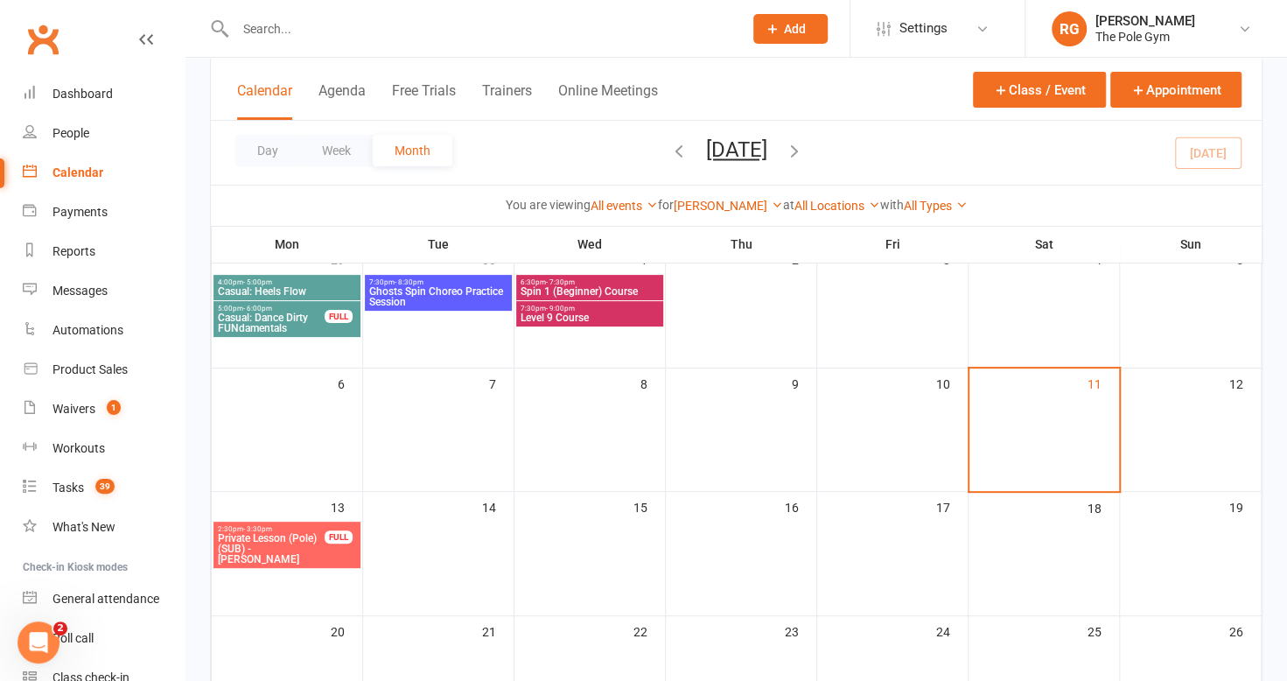
scroll to position [121, 0]
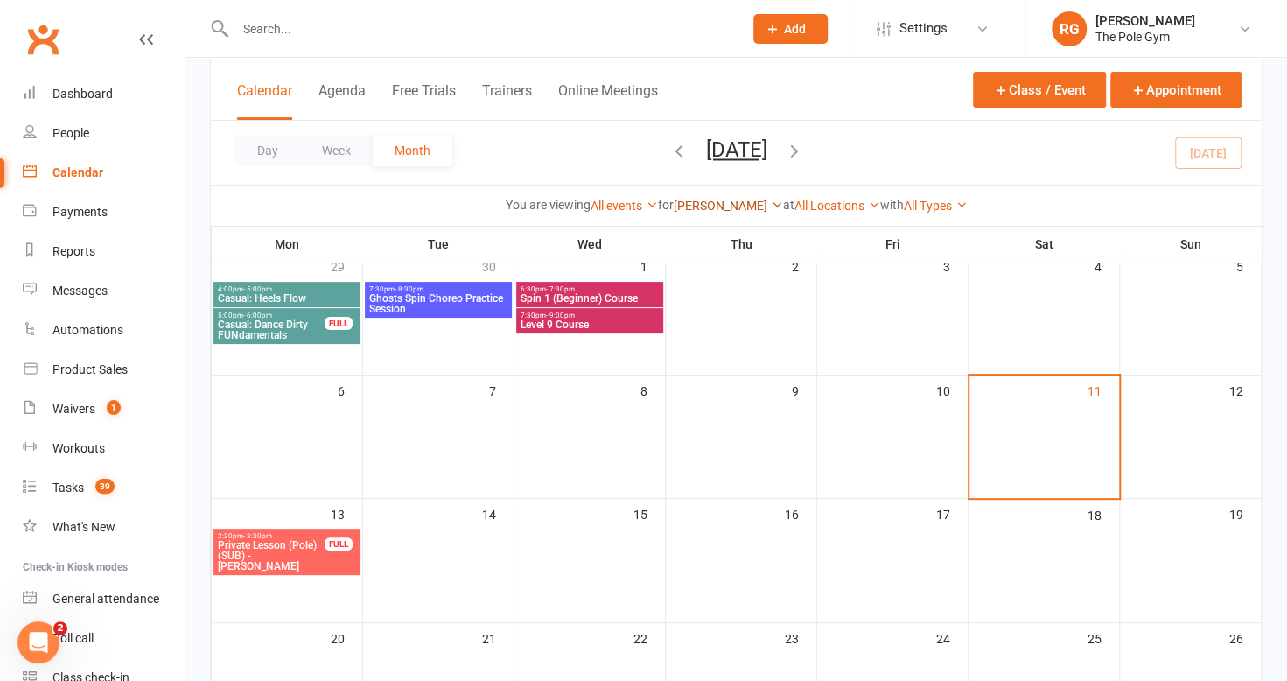
click at [735, 212] on link "[PERSON_NAME]" at bounding box center [728, 206] width 109 height 14
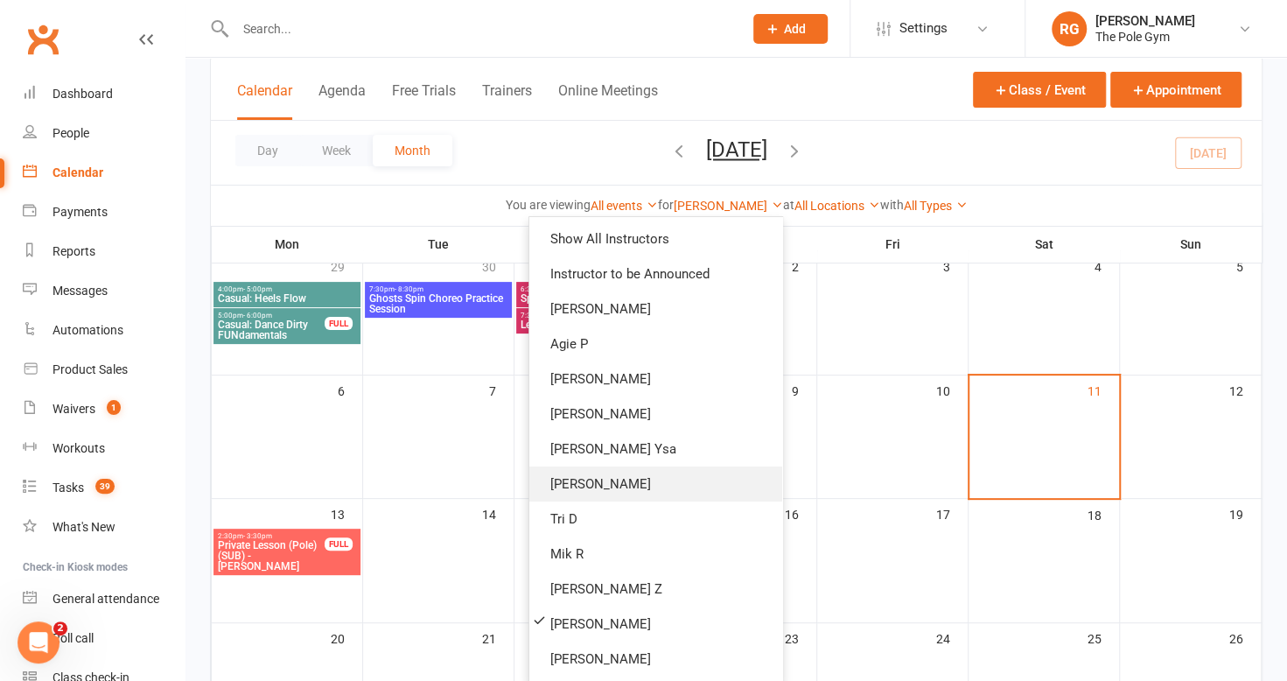
click at [609, 498] on link "[PERSON_NAME]" at bounding box center [655, 483] width 253 height 35
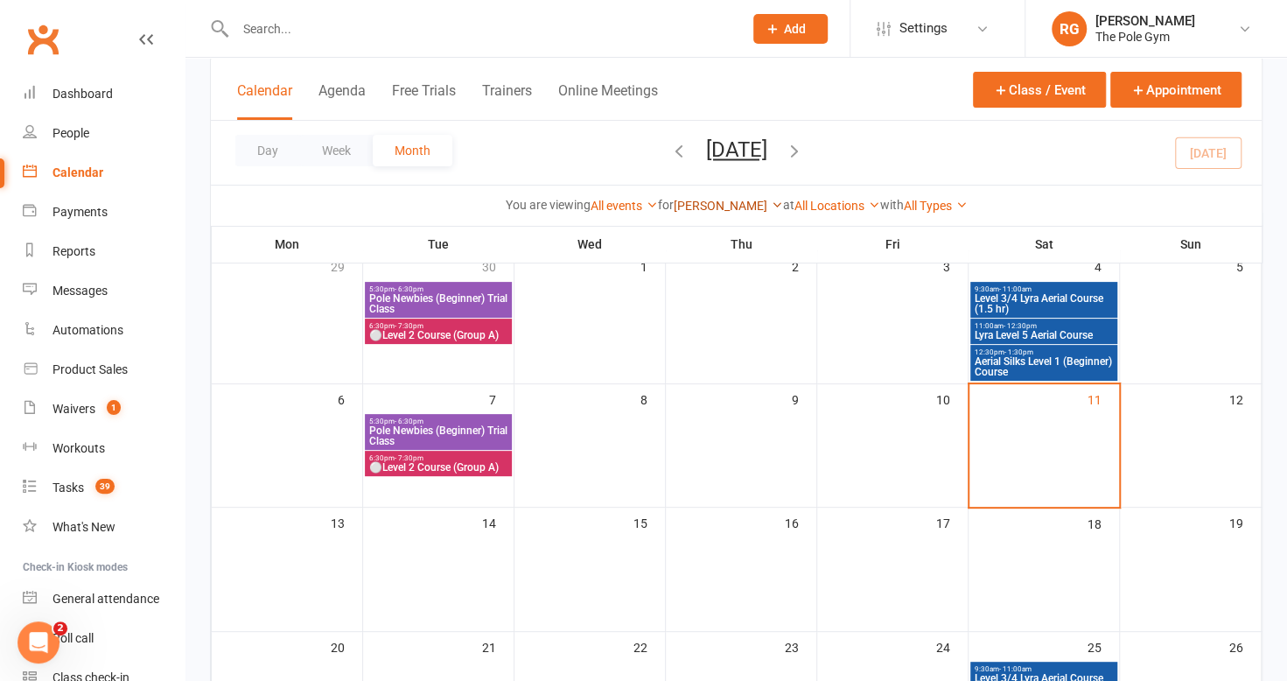
click at [724, 208] on link "[PERSON_NAME]" at bounding box center [728, 206] width 109 height 14
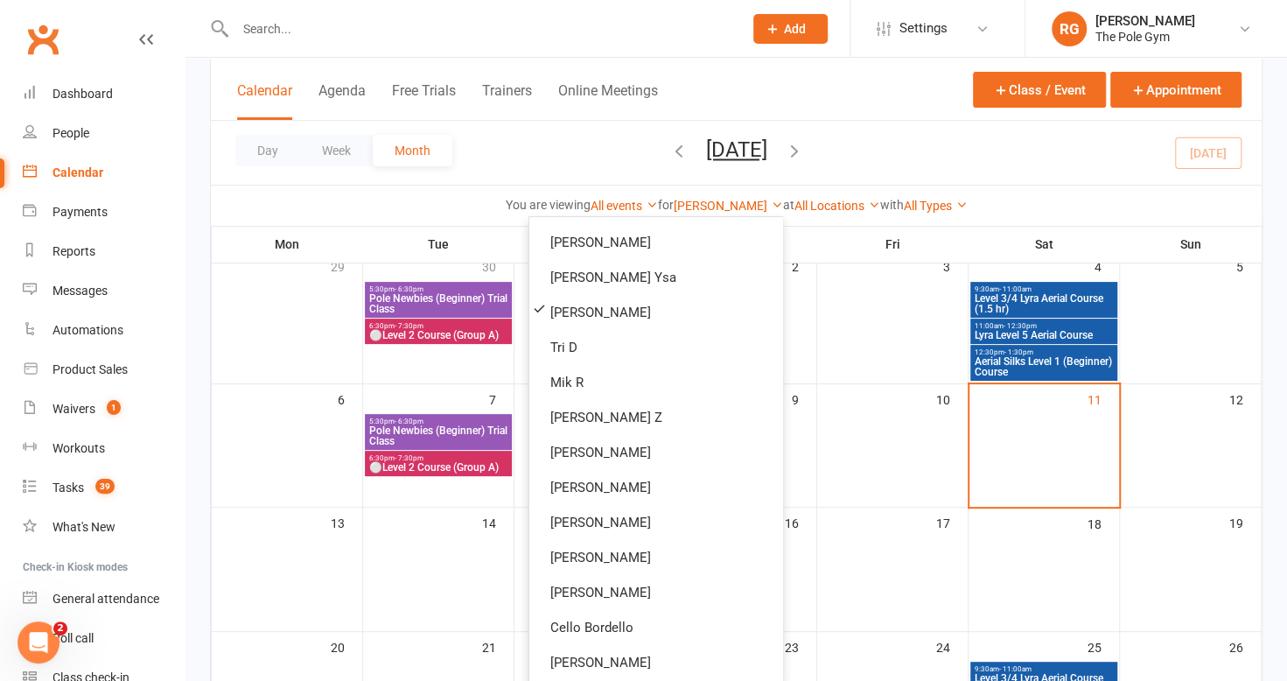
scroll to position [185, 0]
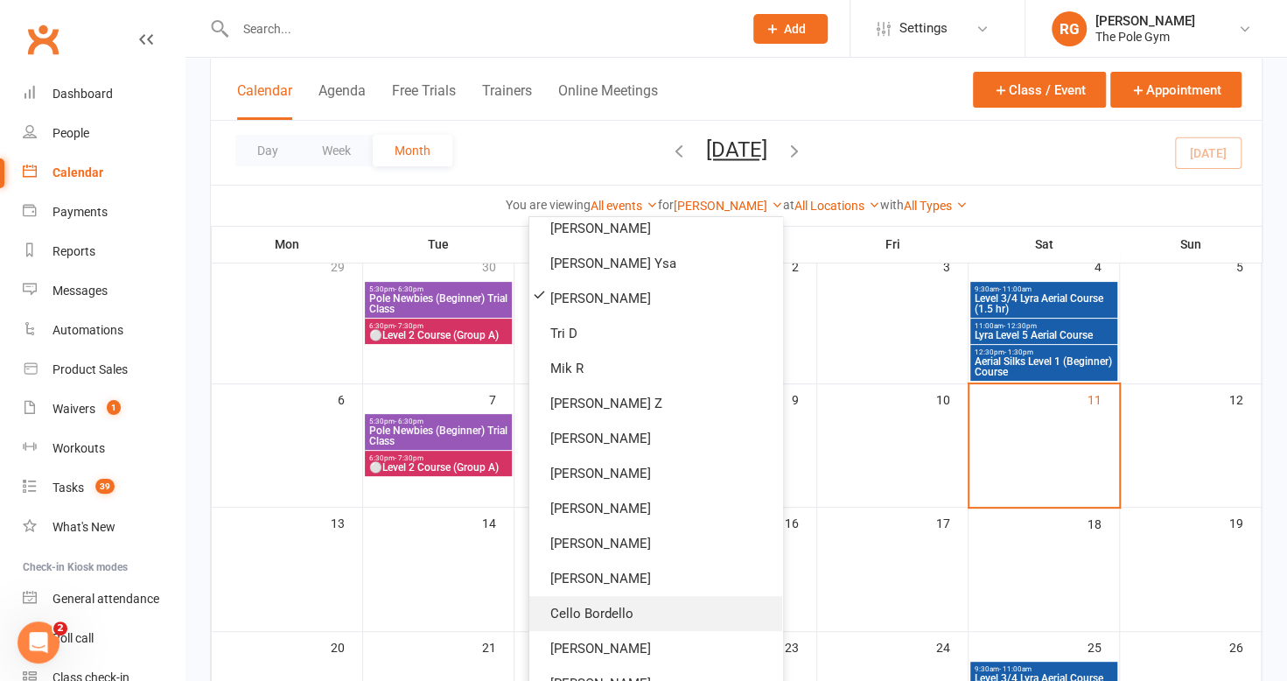
click at [630, 604] on link "Cello Bordello" at bounding box center [655, 613] width 253 height 35
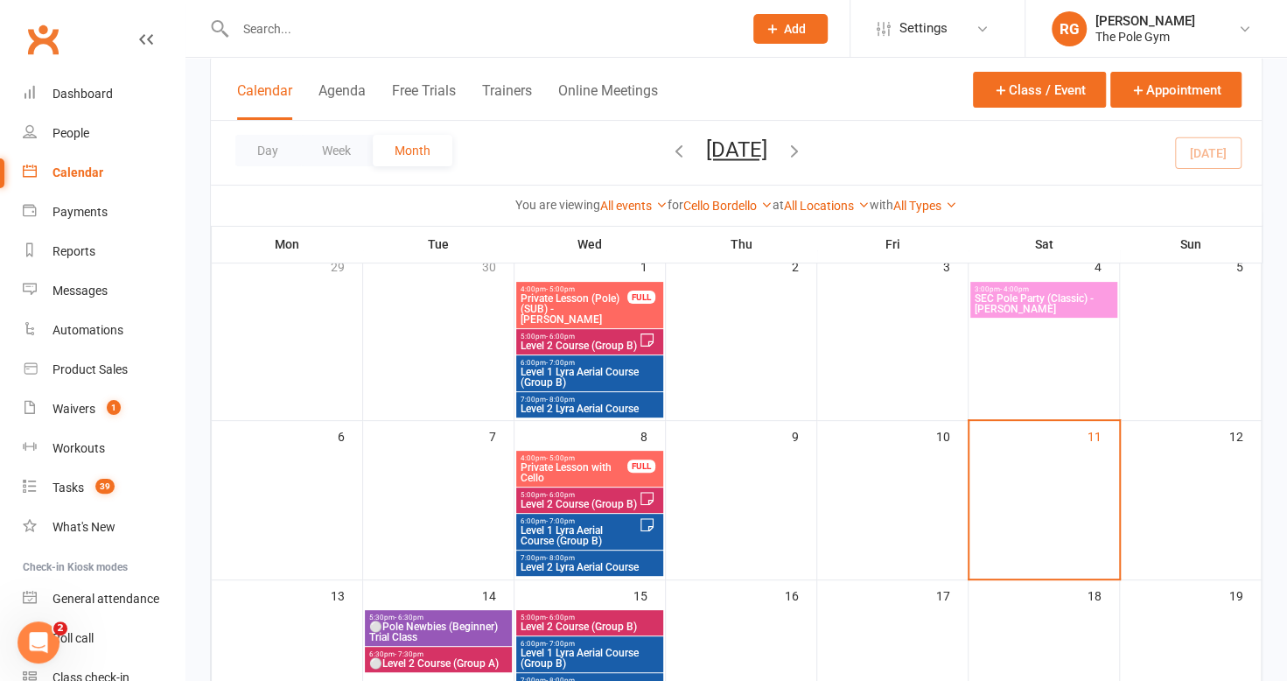
click at [743, 213] on div "Cello Bordello Show All Instructors Instructor to be Announced [PERSON_NAME] P …" at bounding box center [727, 205] width 89 height 19
click at [735, 200] on link "Cello Bordello" at bounding box center [727, 206] width 89 height 14
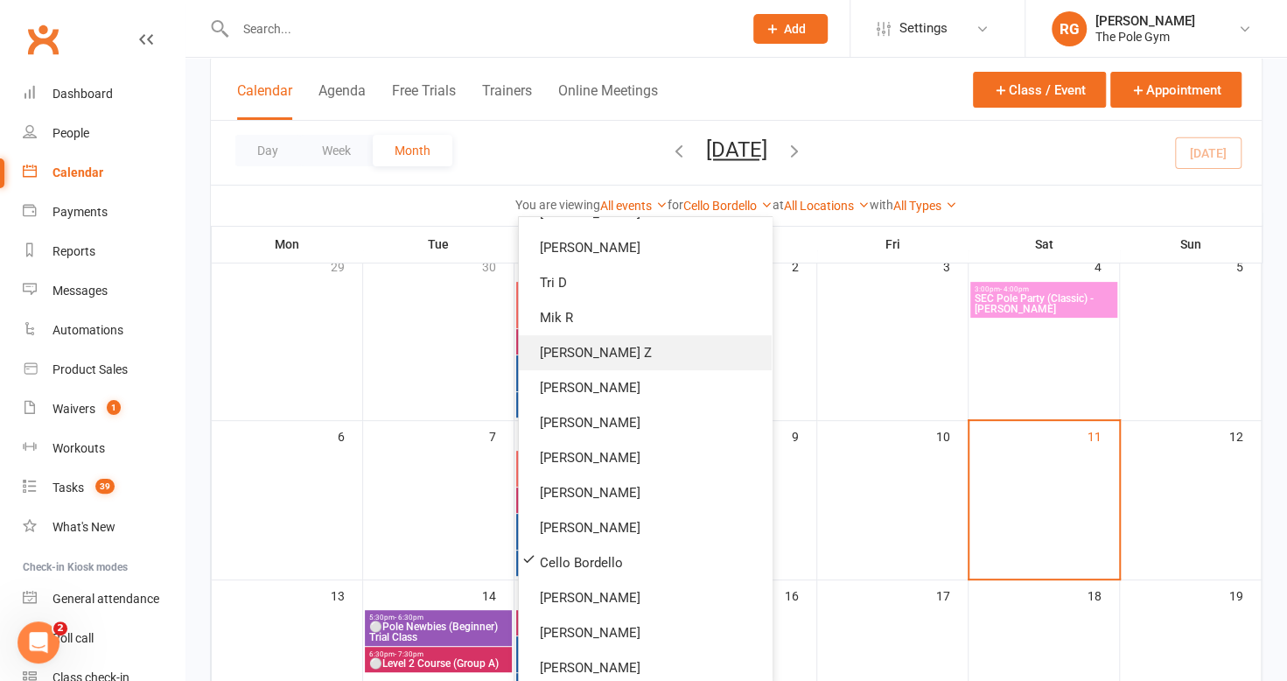
scroll to position [194, 0]
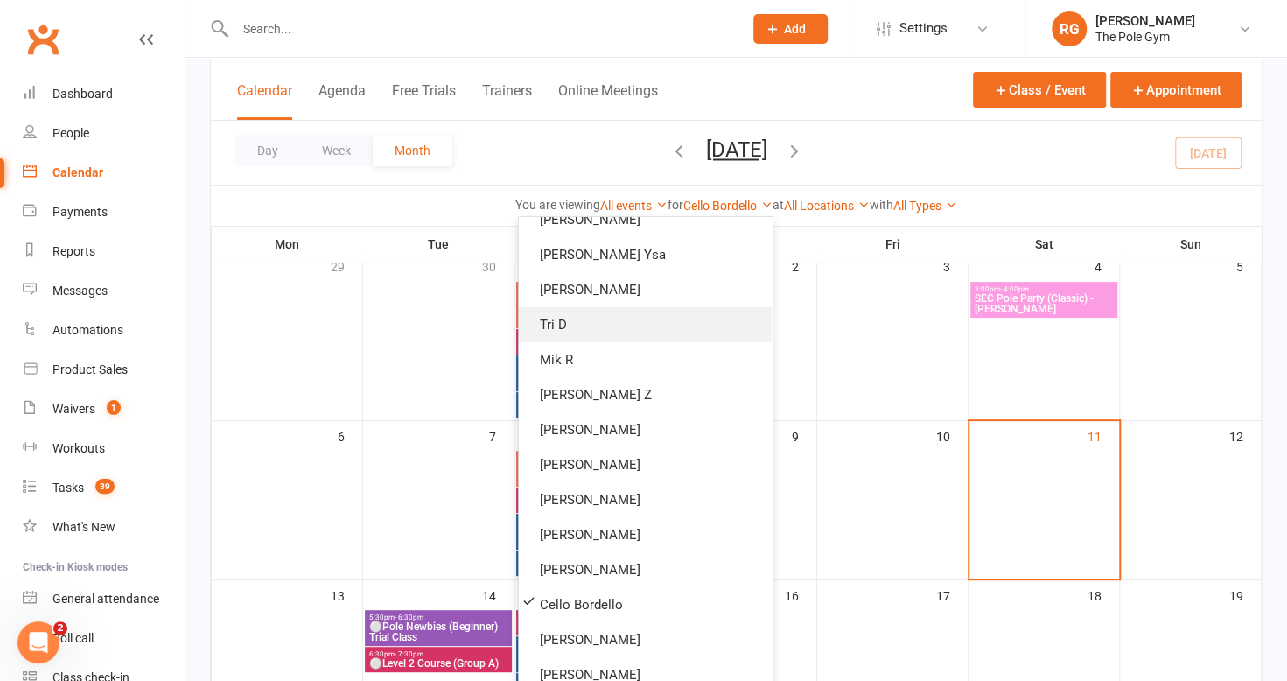
click at [635, 313] on link "Tri D" at bounding box center [645, 324] width 253 height 35
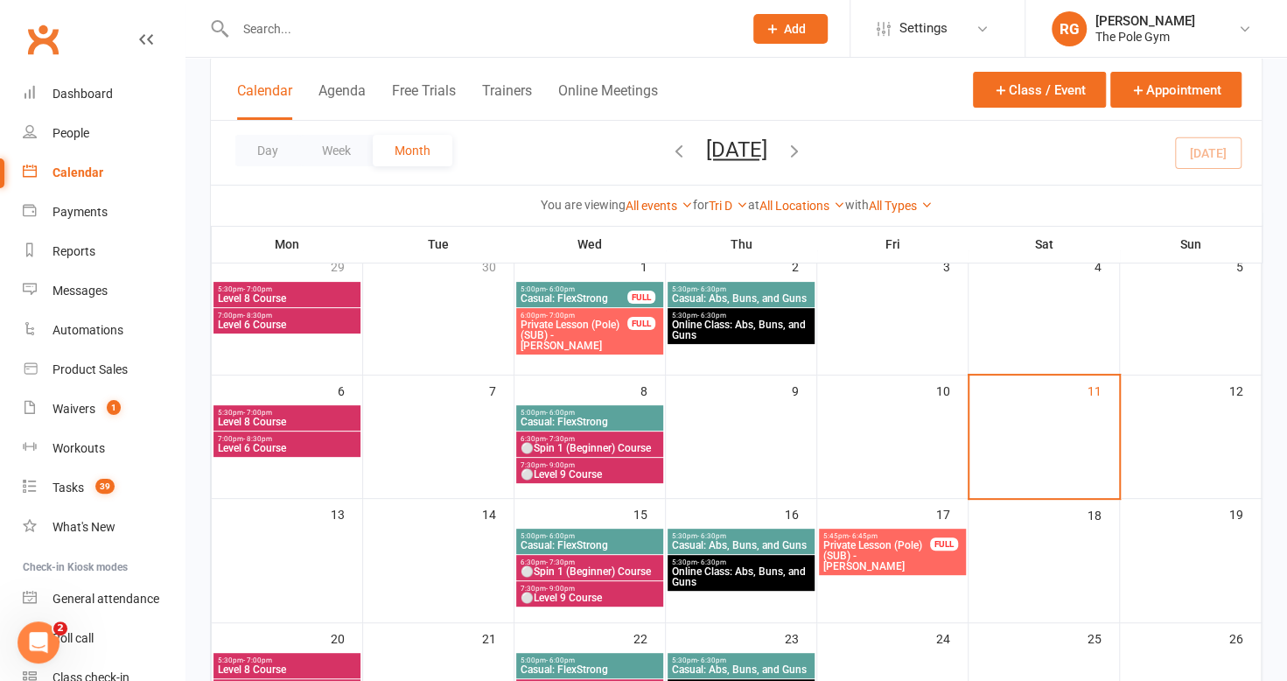
click at [728, 196] on div "Tri D Show All Instructors Instructor to be Announced [PERSON_NAME] P [PERSON_N…" at bounding box center [728, 205] width 39 height 19
click at [723, 213] on div "Tri D Show All Instructors Instructor to be Announced [PERSON_NAME] P [PERSON_N…" at bounding box center [728, 205] width 39 height 19
click at [723, 199] on link "Tri D" at bounding box center [728, 206] width 39 height 14
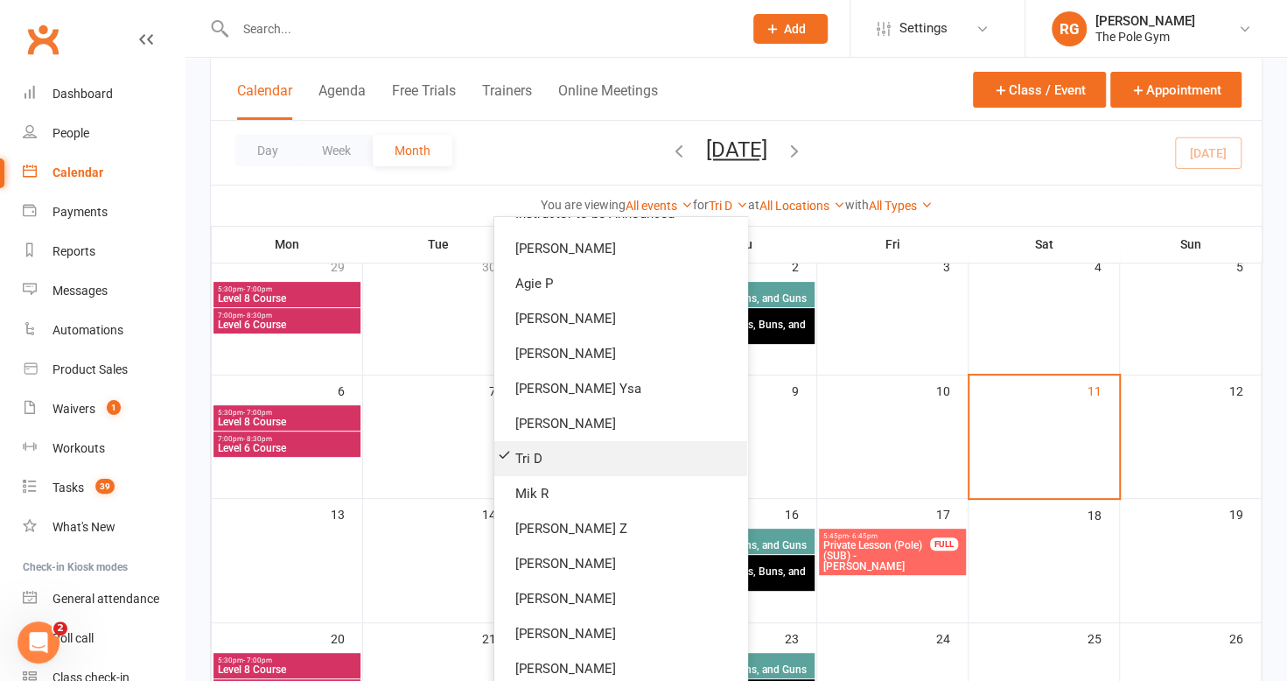
scroll to position [61, 0]
click at [577, 588] on link "[PERSON_NAME]" at bounding box center [620, 597] width 253 height 35
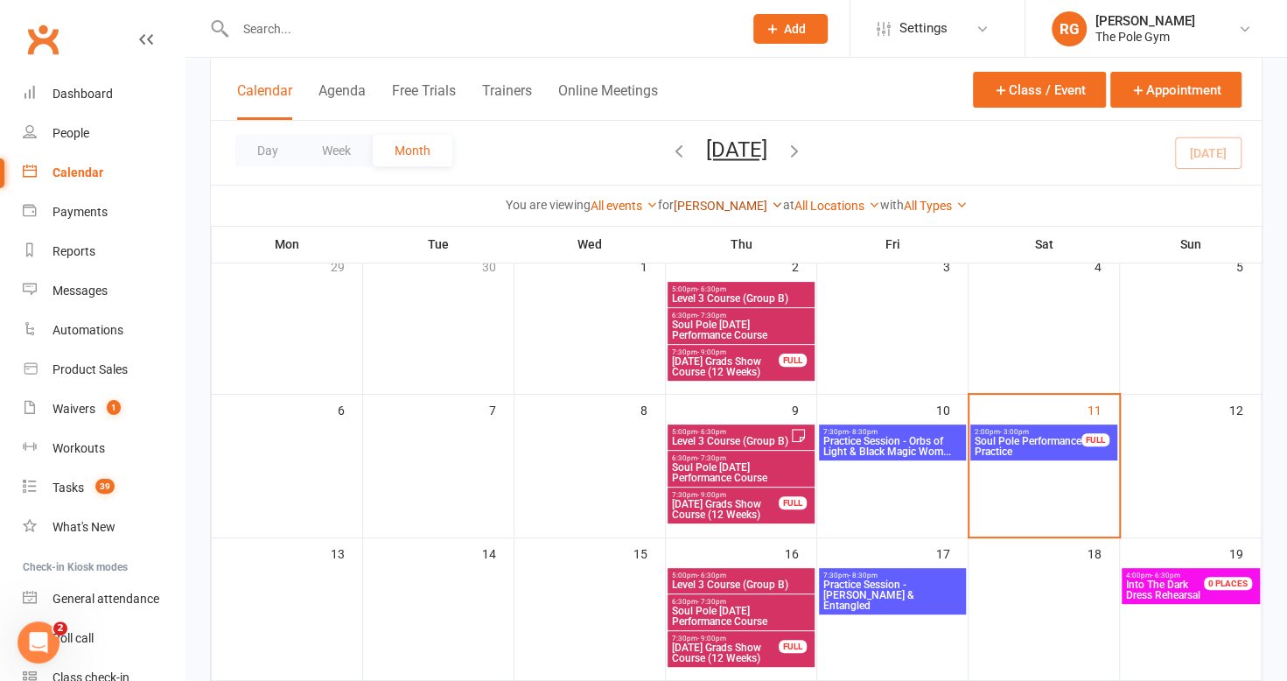
click at [709, 201] on link "[PERSON_NAME]" at bounding box center [728, 206] width 109 height 14
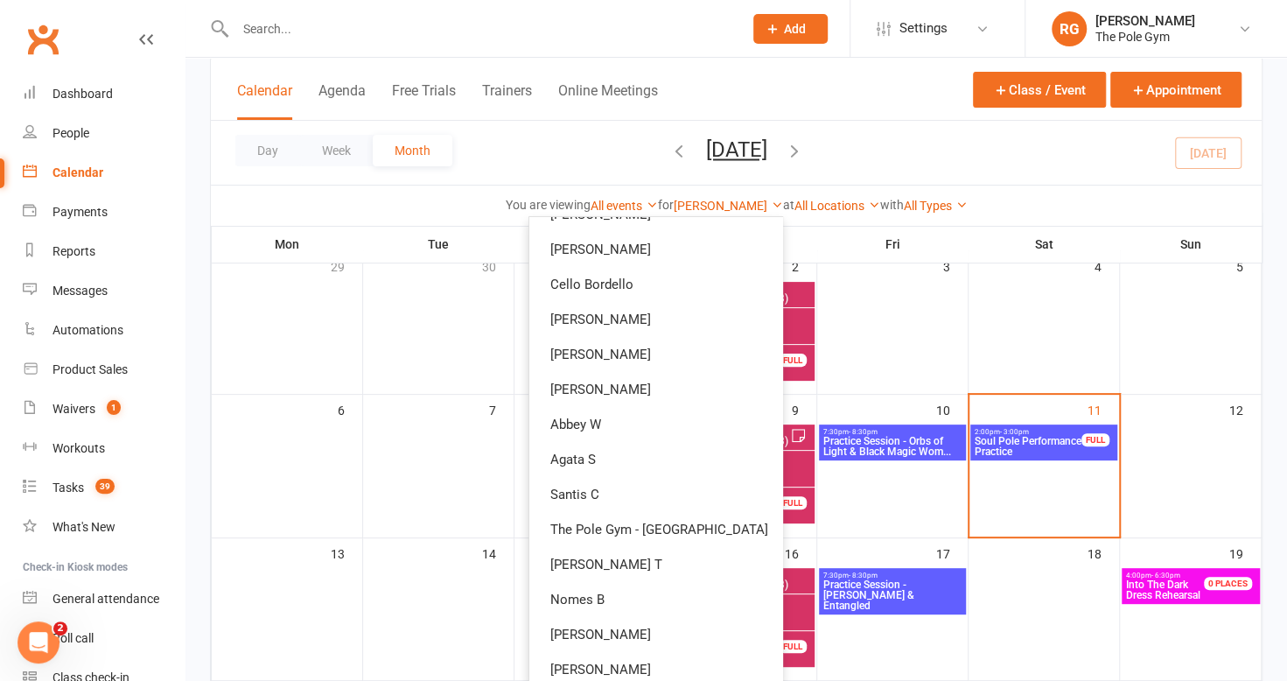
scroll to position [521, 0]
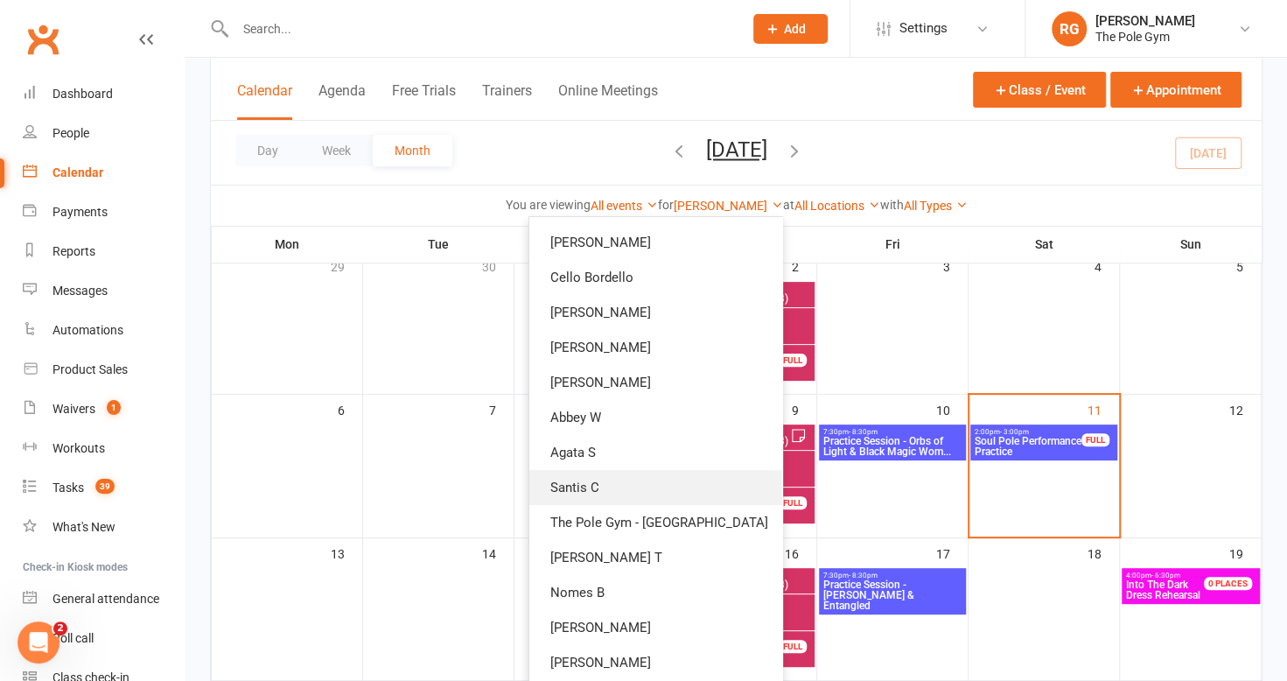
click at [611, 492] on link "Santis C" at bounding box center [655, 487] width 253 height 35
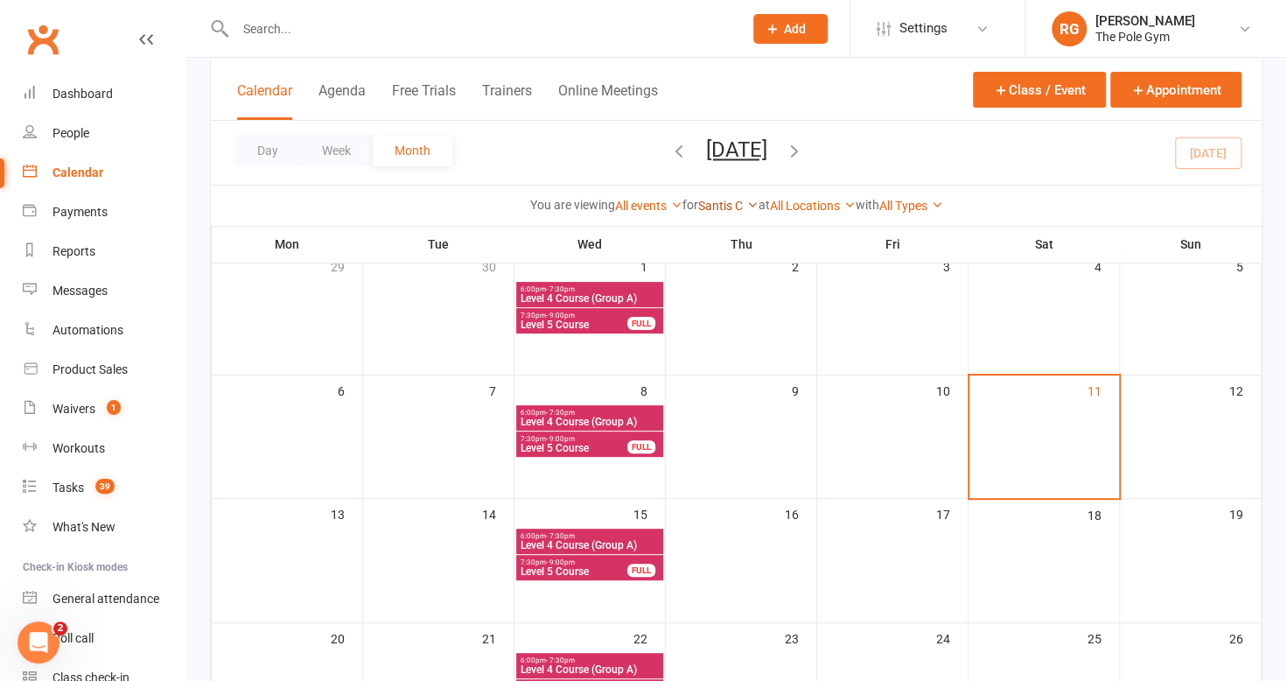
click at [740, 203] on link "Santis C" at bounding box center [728, 206] width 60 height 14
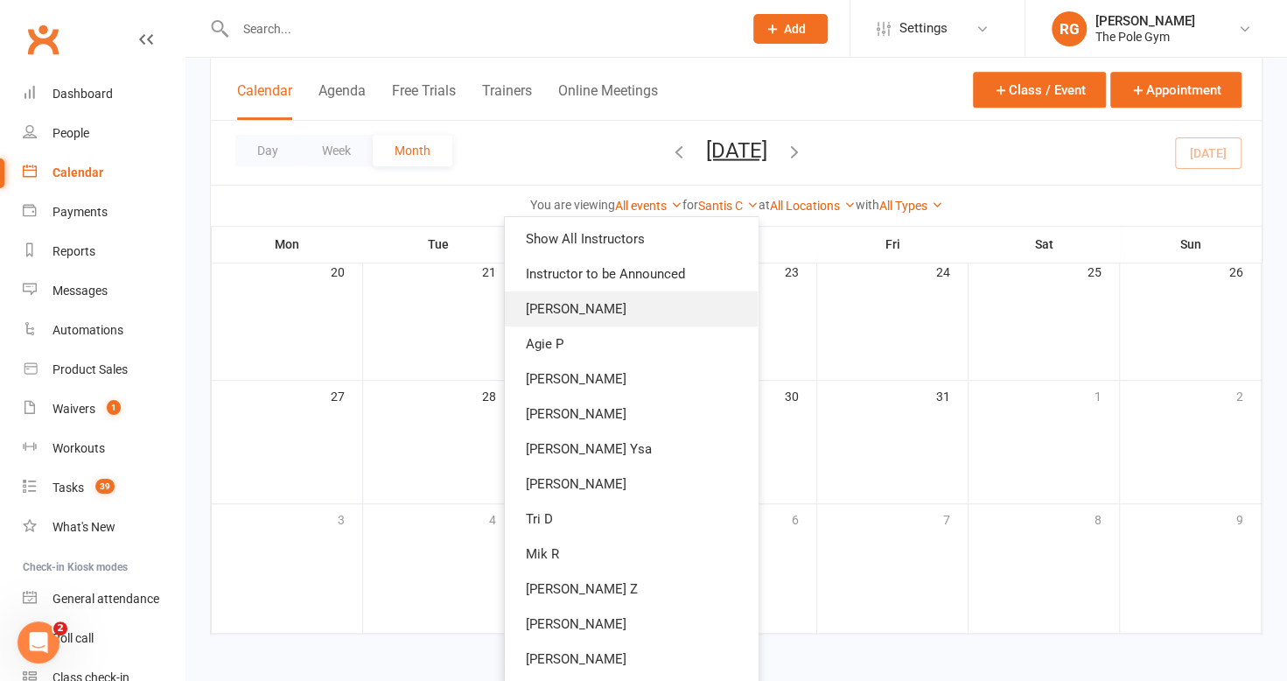
click at [653, 301] on link "[PERSON_NAME]" at bounding box center [631, 308] width 253 height 35
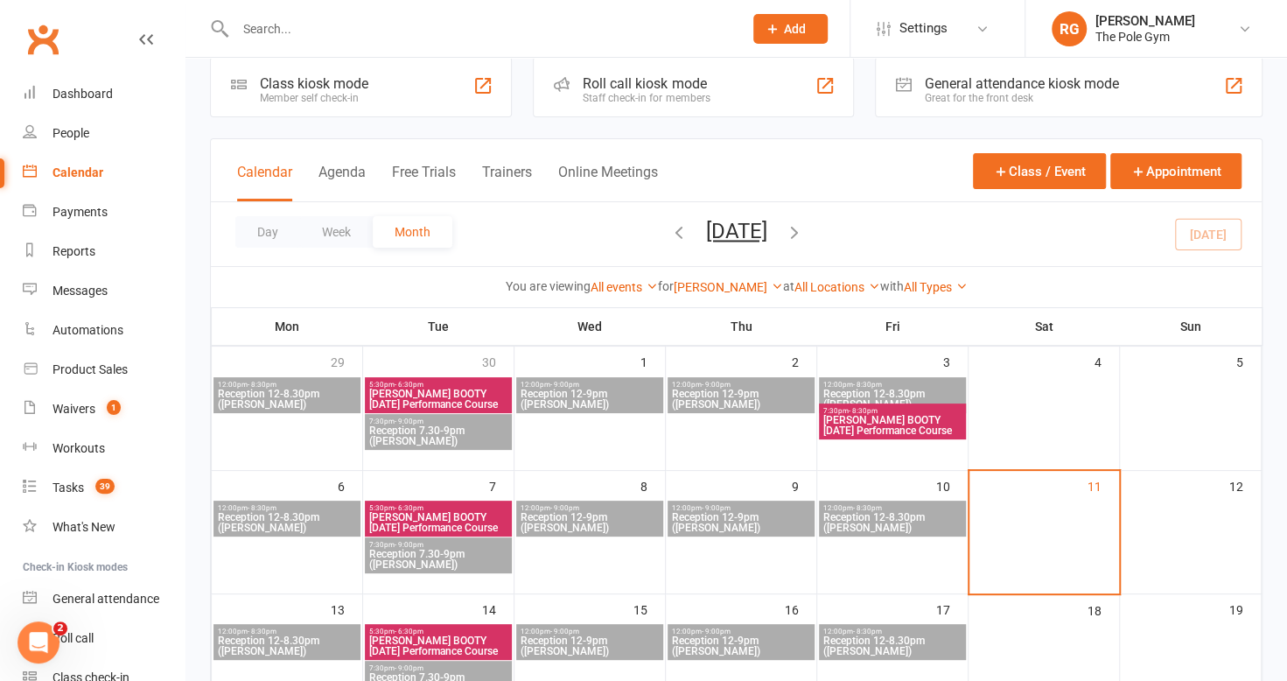
scroll to position [3, 0]
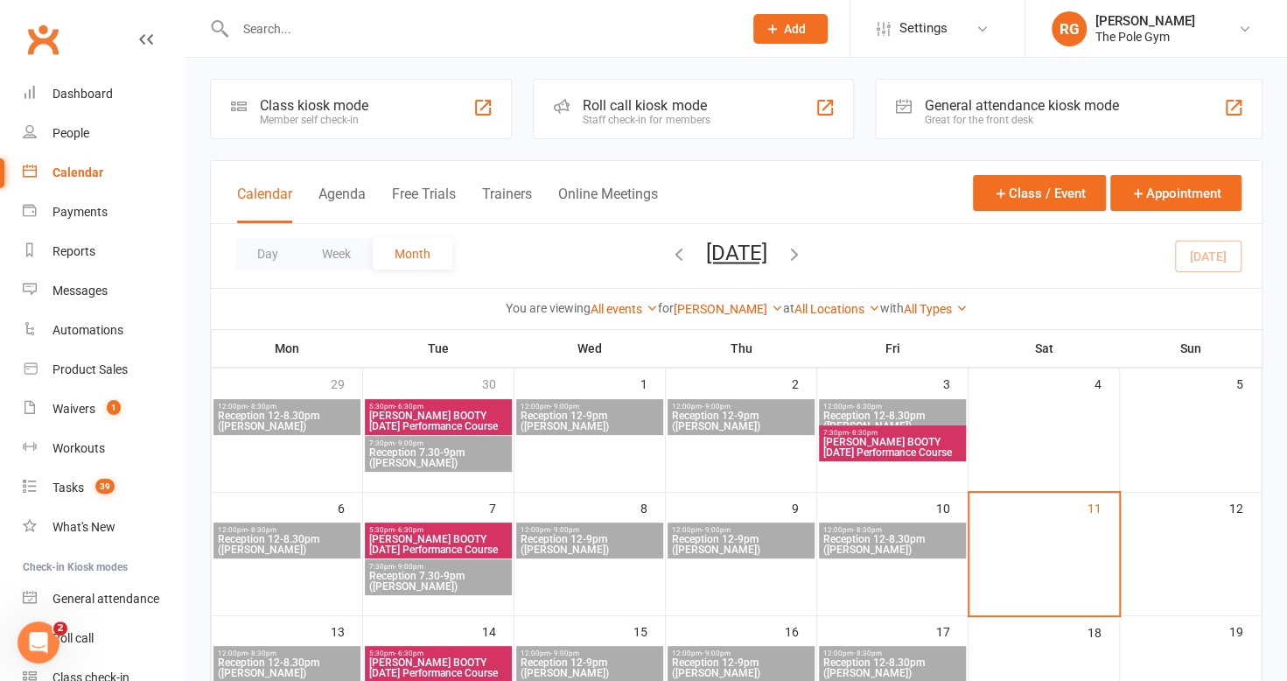
click at [271, 535] on span "Reception 12-8.30pm ([PERSON_NAME])" at bounding box center [287, 544] width 140 height 21
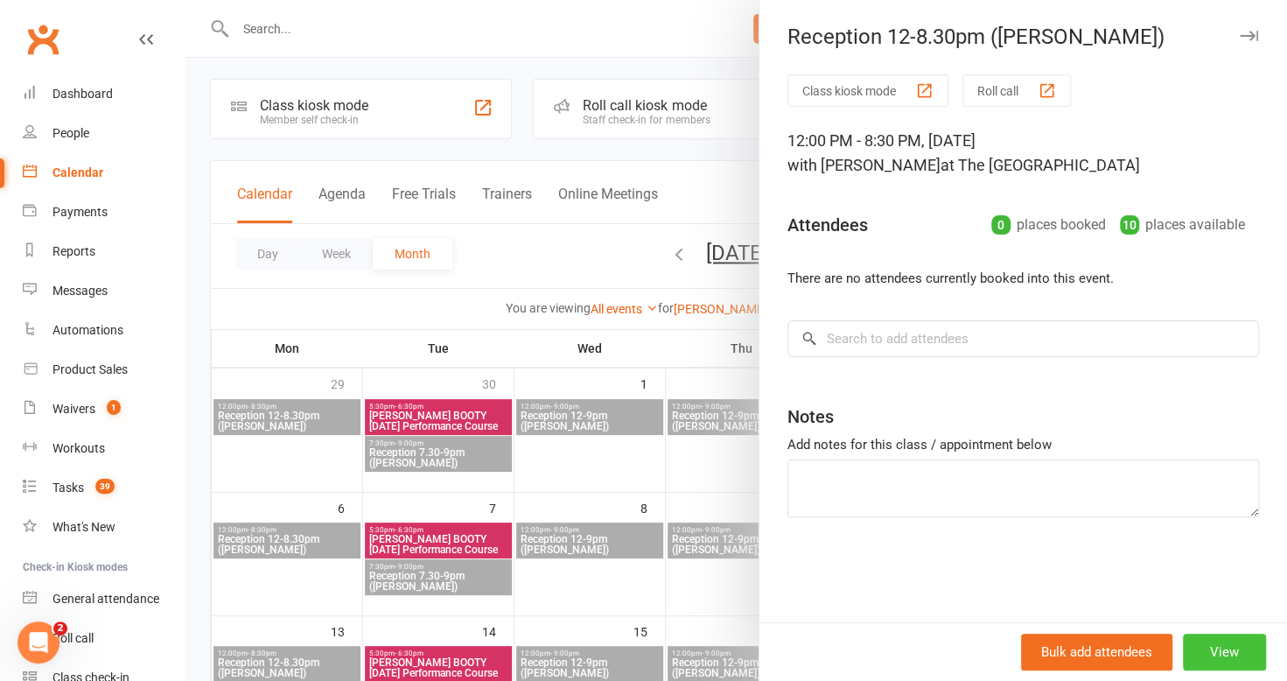
click at [1205, 640] on button "View" at bounding box center [1224, 651] width 83 height 37
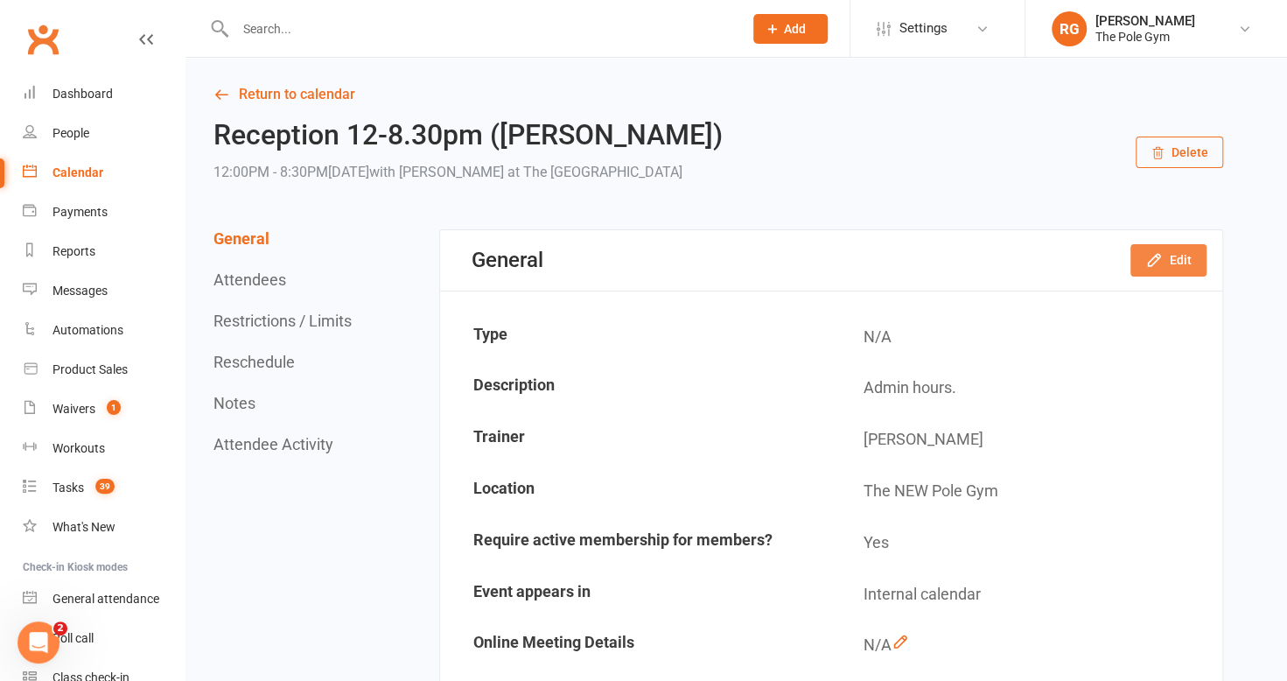
click at [1164, 261] on button "Edit" at bounding box center [1168, 259] width 76 height 31
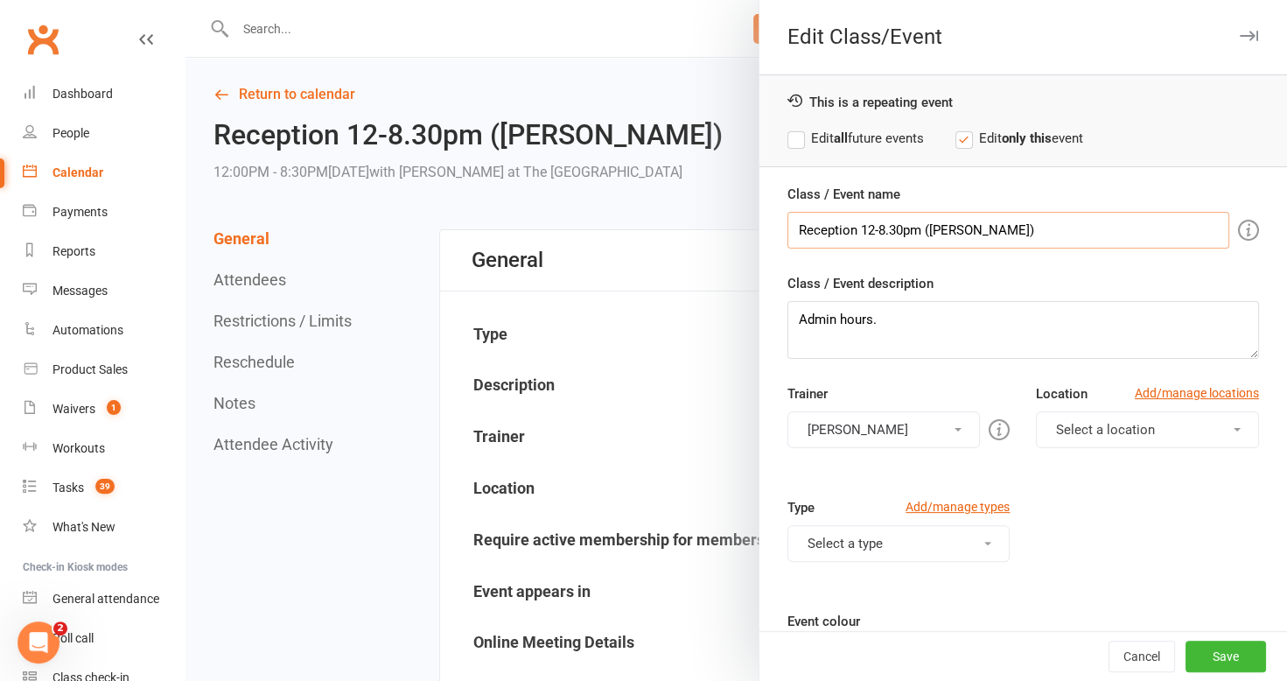
click at [866, 225] on input "Reception 12-8.30pm ([PERSON_NAME])" at bounding box center [1008, 230] width 442 height 37
click at [886, 226] on input "Reception 4-8.30pm ([PERSON_NAME])" at bounding box center [1008, 230] width 442 height 37
type input "Reception 4-8.30pm ([PERSON_NAME])"
click at [1193, 658] on button "Save" at bounding box center [1225, 655] width 80 height 31
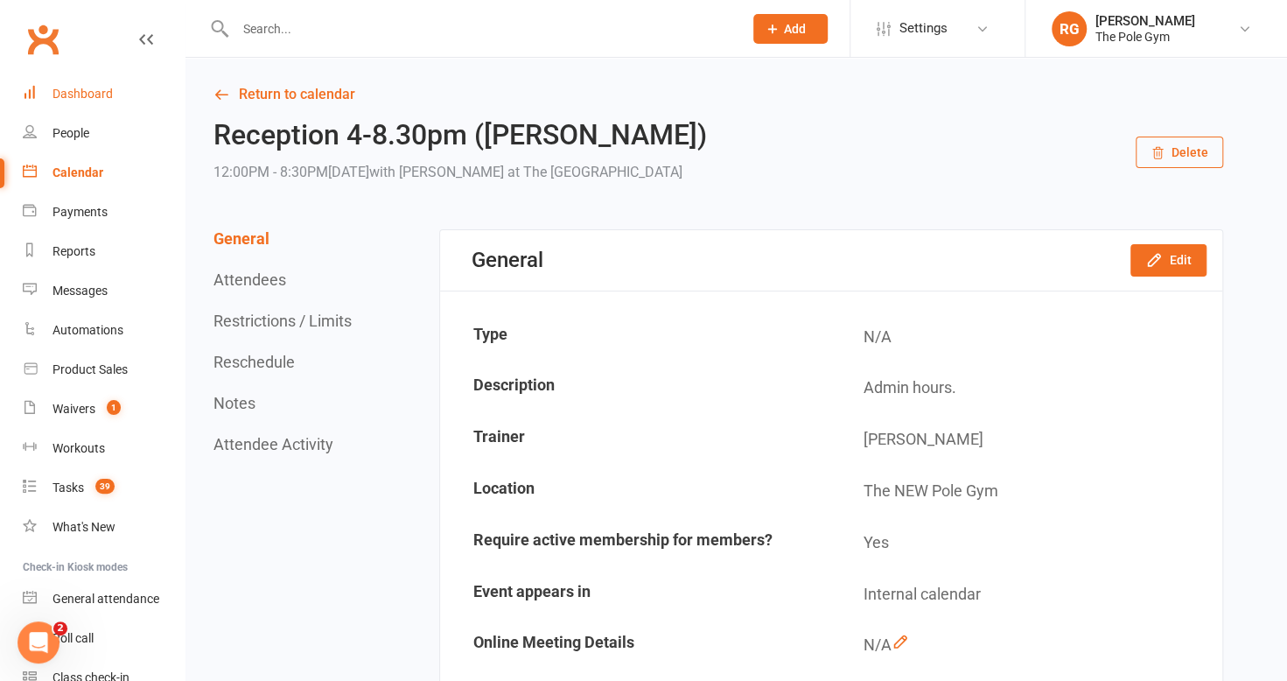
click at [75, 93] on div "Dashboard" at bounding box center [82, 94] width 60 height 14
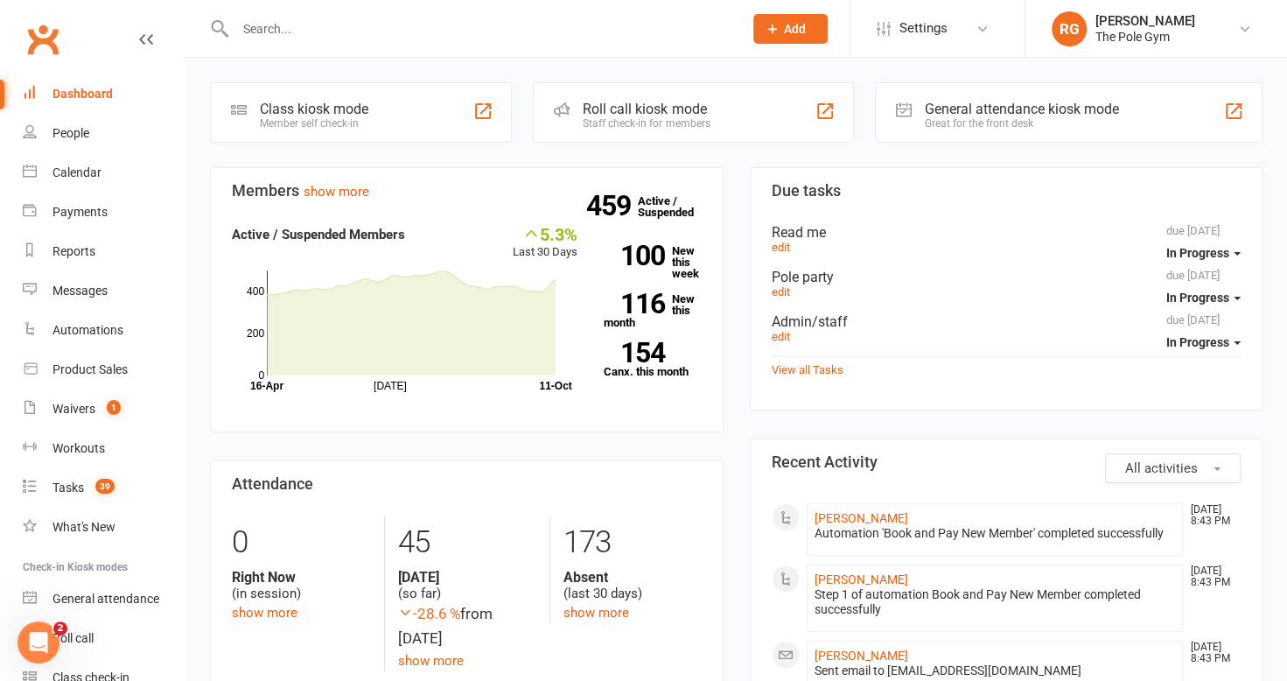
click at [92, 105] on link "Dashboard" at bounding box center [104, 93] width 162 height 39
click at [76, 164] on link "Calendar" at bounding box center [104, 172] width 162 height 39
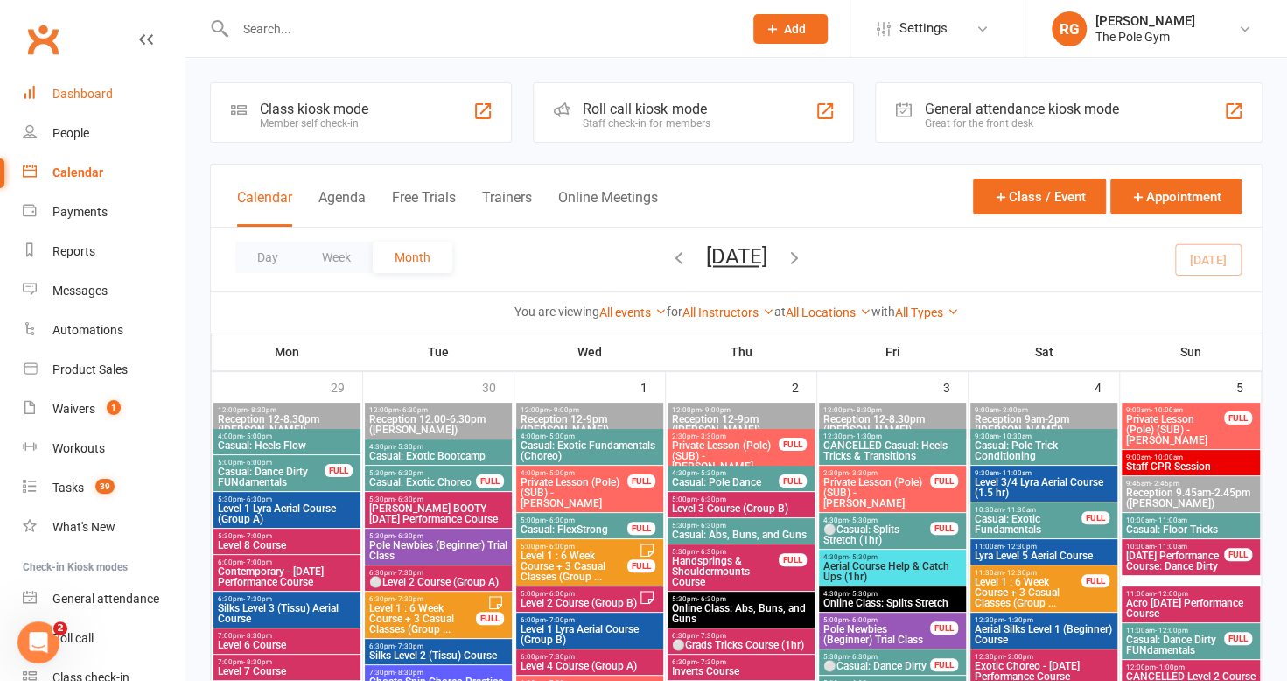
click at [71, 89] on div "Dashboard" at bounding box center [82, 94] width 60 height 14
